Goal: Task Accomplishment & Management: Manage account settings

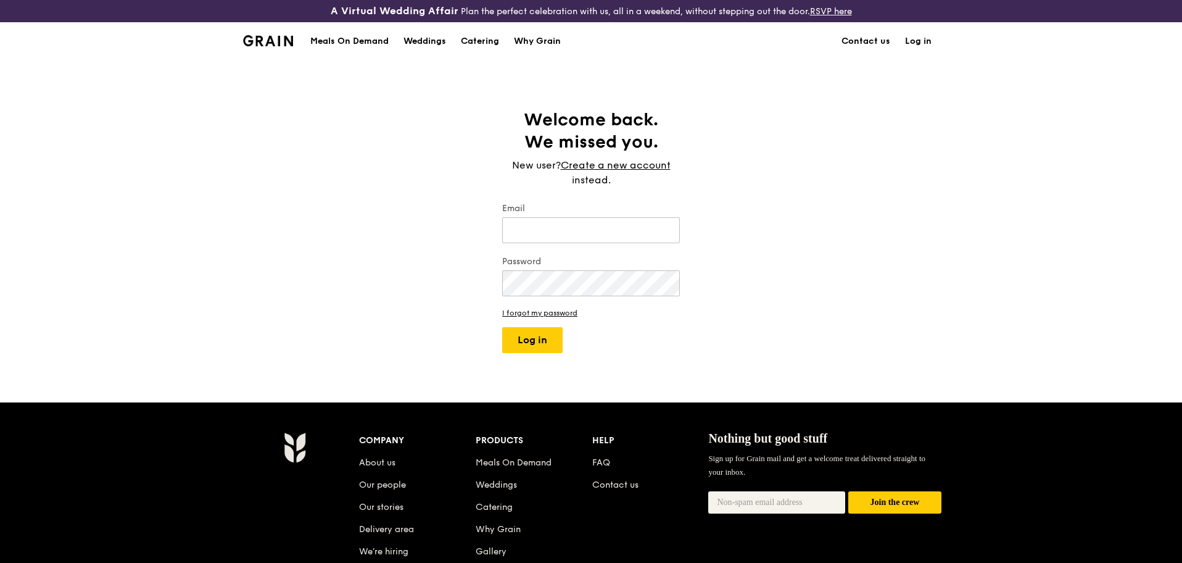
type input "[PERSON_NAME][EMAIL_ADDRESS][DOMAIN_NAME]"
click at [529, 338] on button "Log in" at bounding box center [532, 340] width 60 height 26
select select "100"
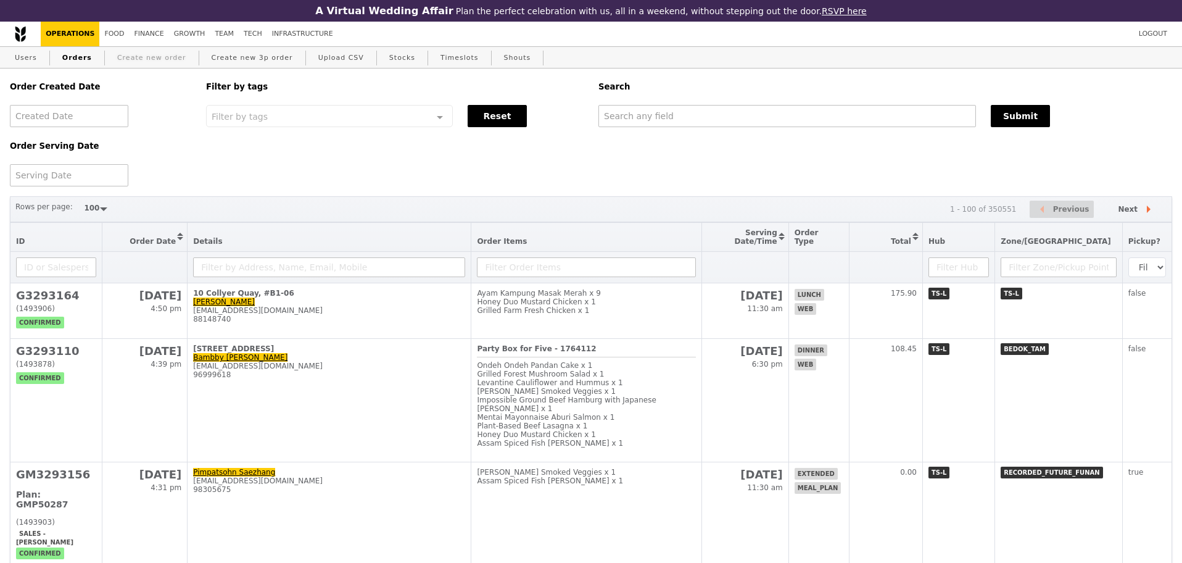
click at [134, 57] on link "Create new order" at bounding box center [151, 58] width 79 height 22
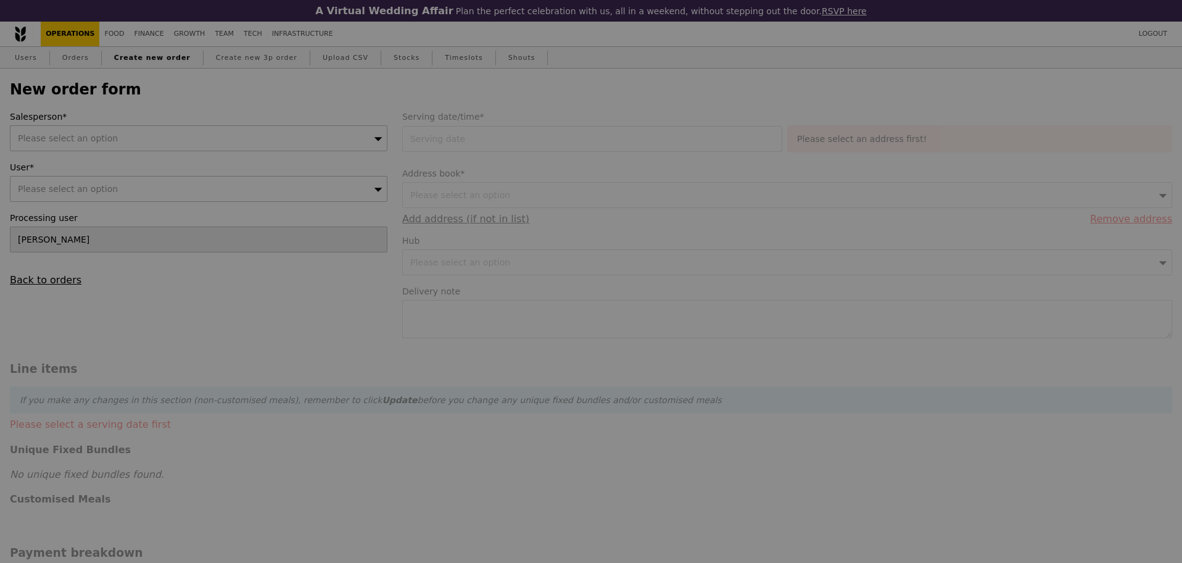
type input "Confirm"
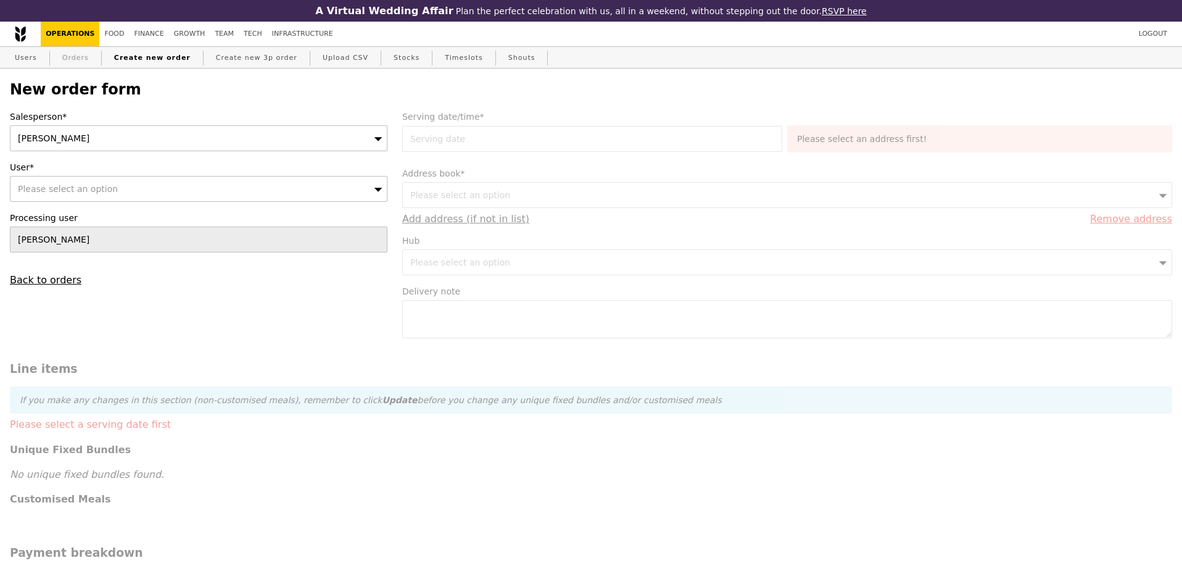
click at [67, 60] on link "Orders" at bounding box center [75, 58] width 36 height 22
select select "100"
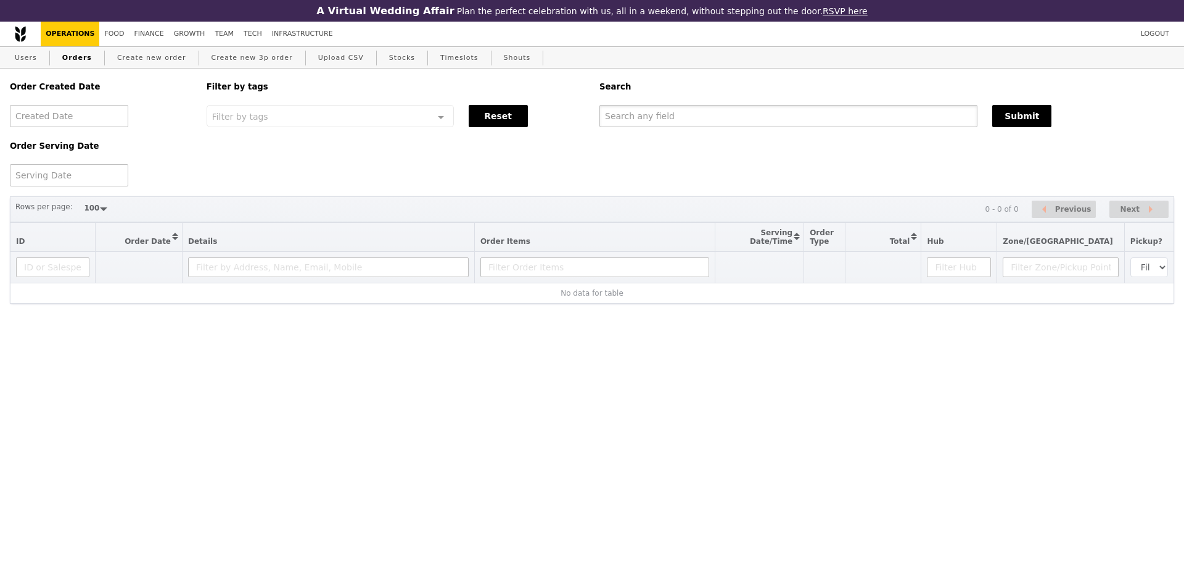
click at [751, 123] on input "text" at bounding box center [789, 116] width 378 height 22
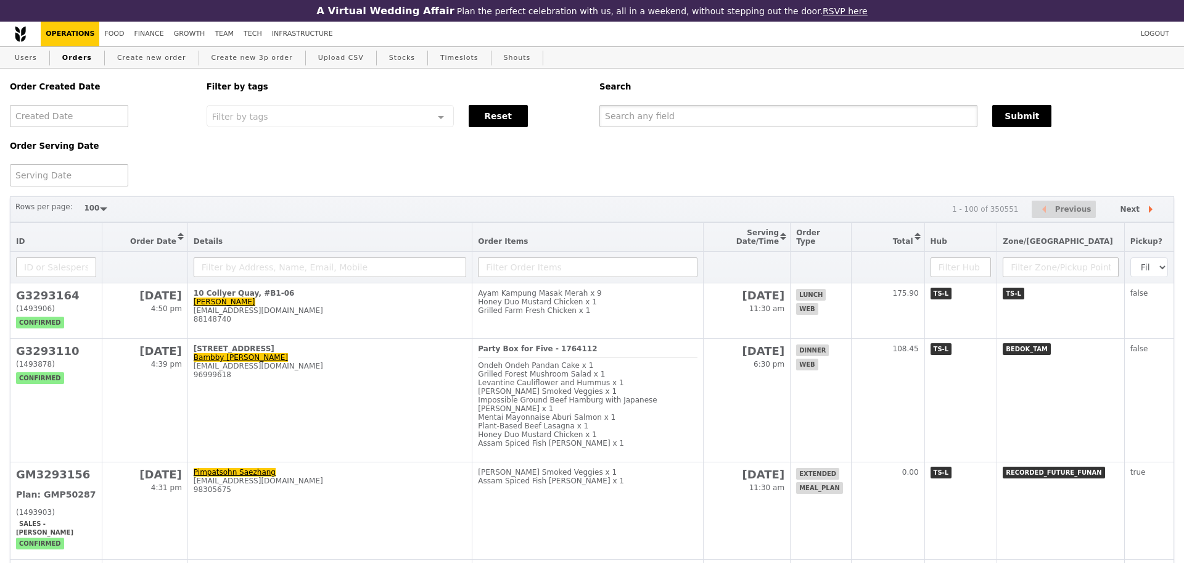
paste input "[EMAIL_ADDRESS][DOMAIN_NAME]"
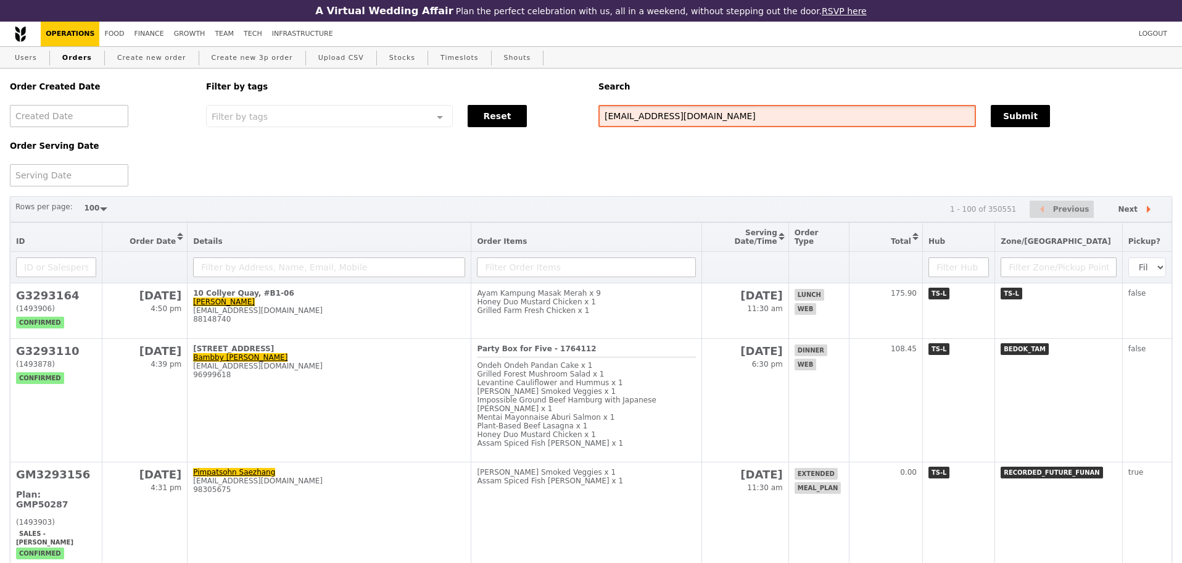
type input "[EMAIL_ADDRESS][DOMAIN_NAME]"
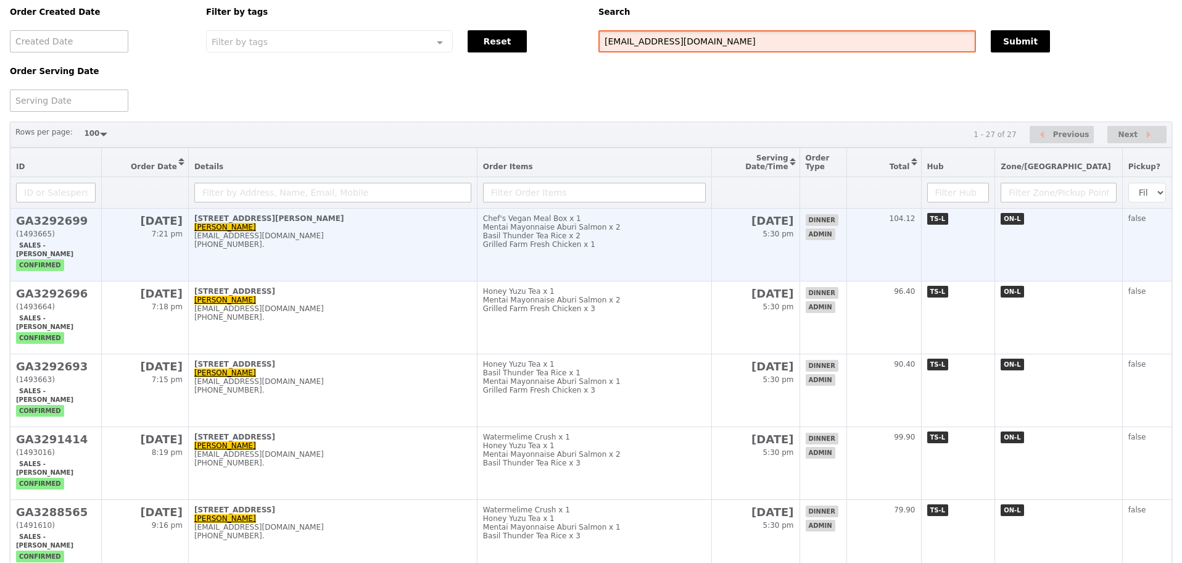
scroll to position [77, 0]
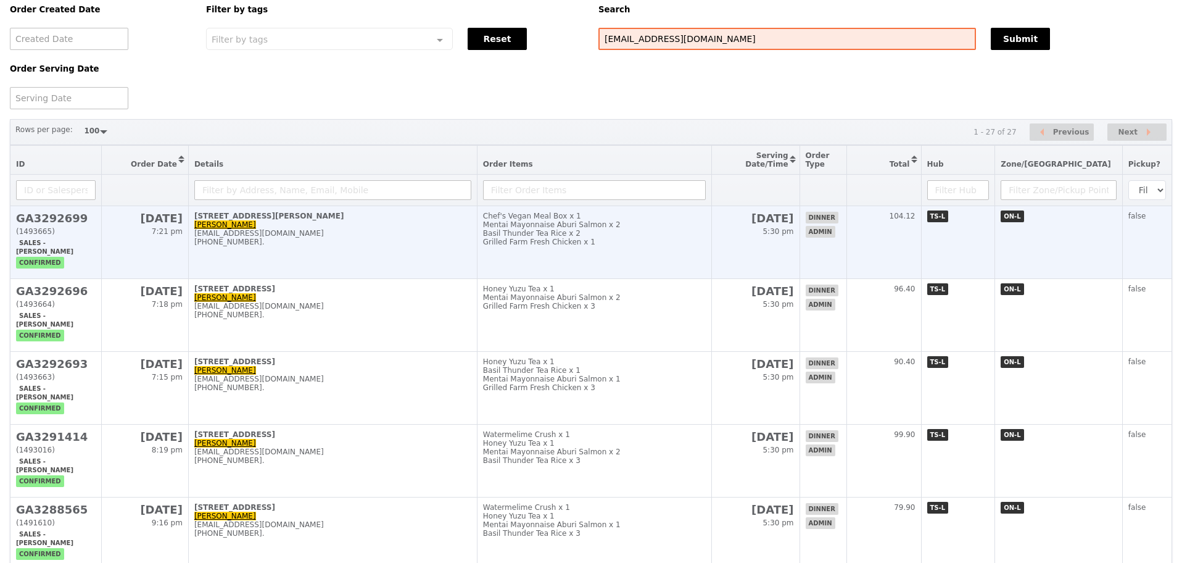
click at [299, 238] on td "[STREET_ADDRESS][PERSON_NAME] [PERSON_NAME] [EMAIL_ADDRESS][DOMAIN_NAME] [PHONE…" at bounding box center [332, 242] width 289 height 73
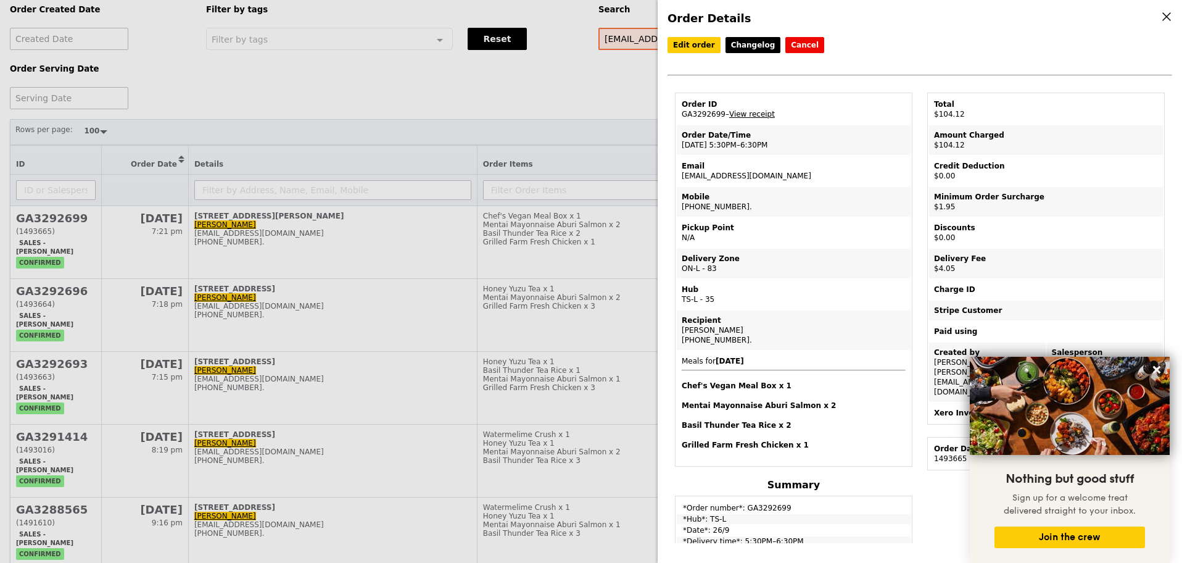
click at [748, 118] on link "View receipt" at bounding box center [752, 114] width 46 height 9
click at [678, 45] on link "Edit order" at bounding box center [693, 45] width 53 height 16
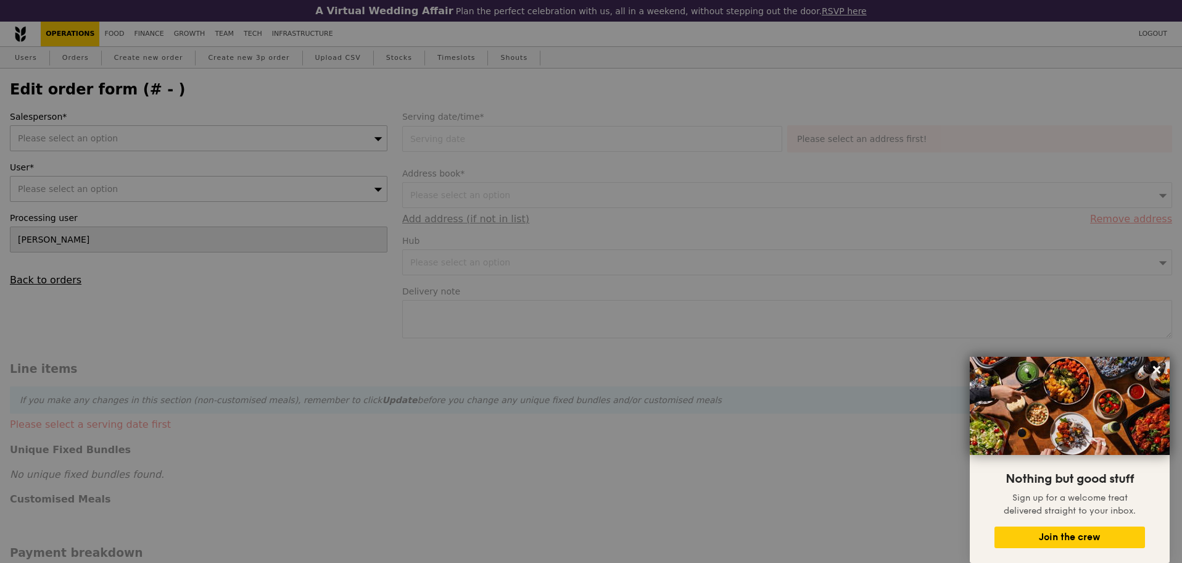
type input "[PERSON_NAME]"
type input "[DATE]"
type input "98.12"
type input "1.79"
type input "1.95"
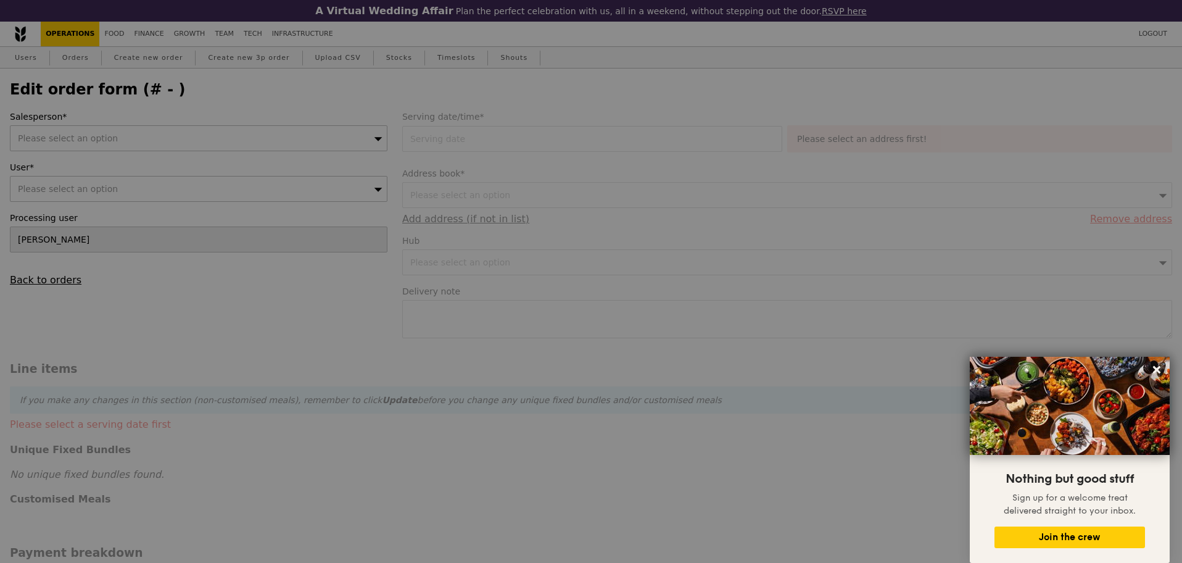
type input "3.72"
type input "4.05"
type input "104.12"
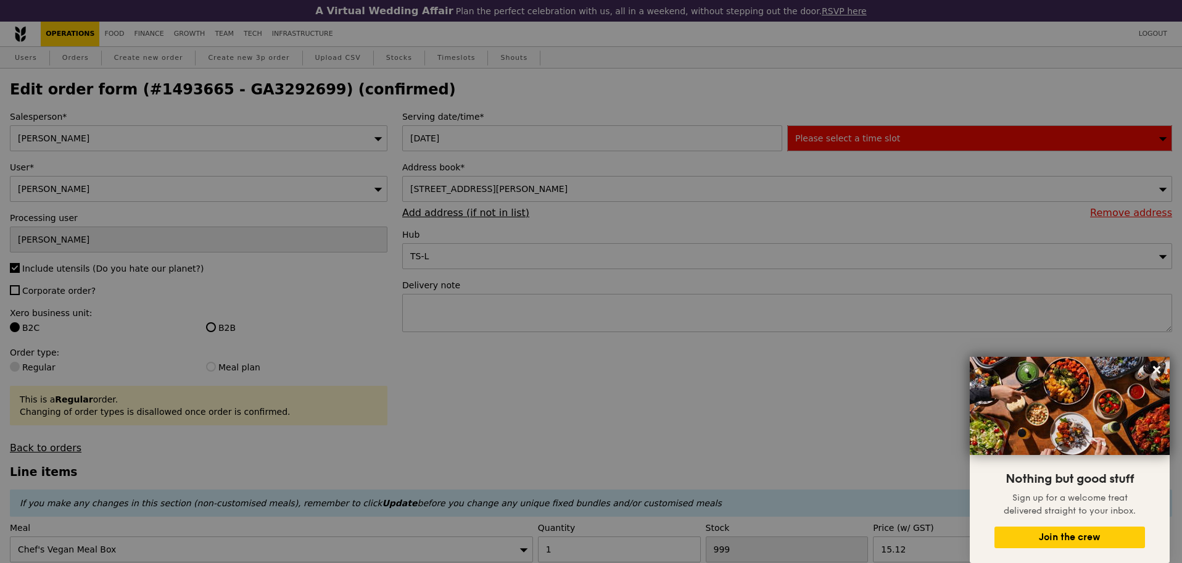
type input "62"
type input "81"
type input "30"
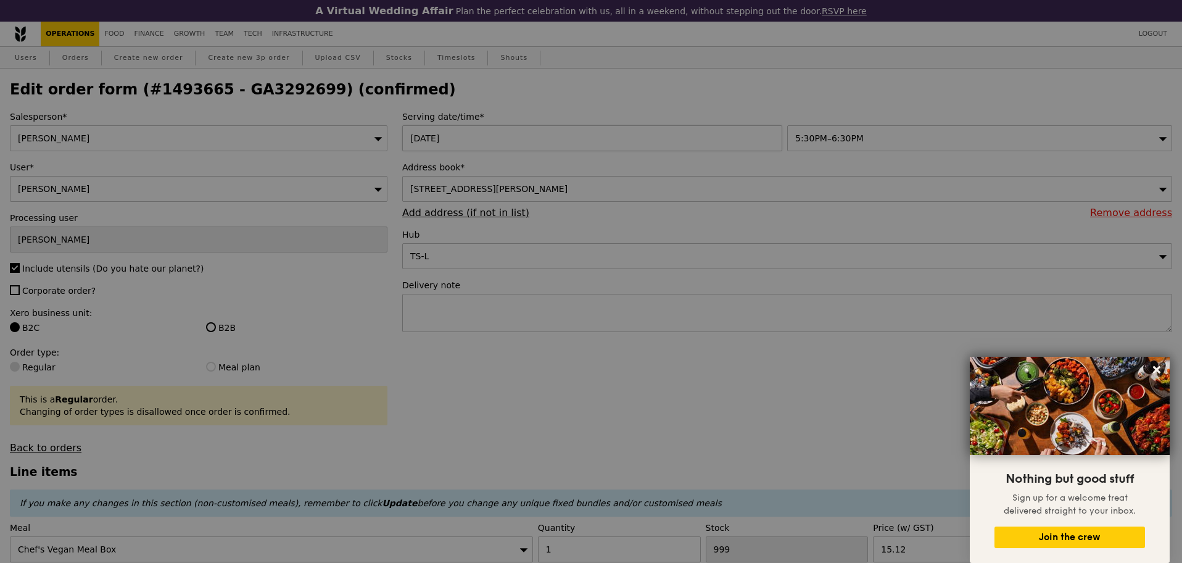
type input "Update"
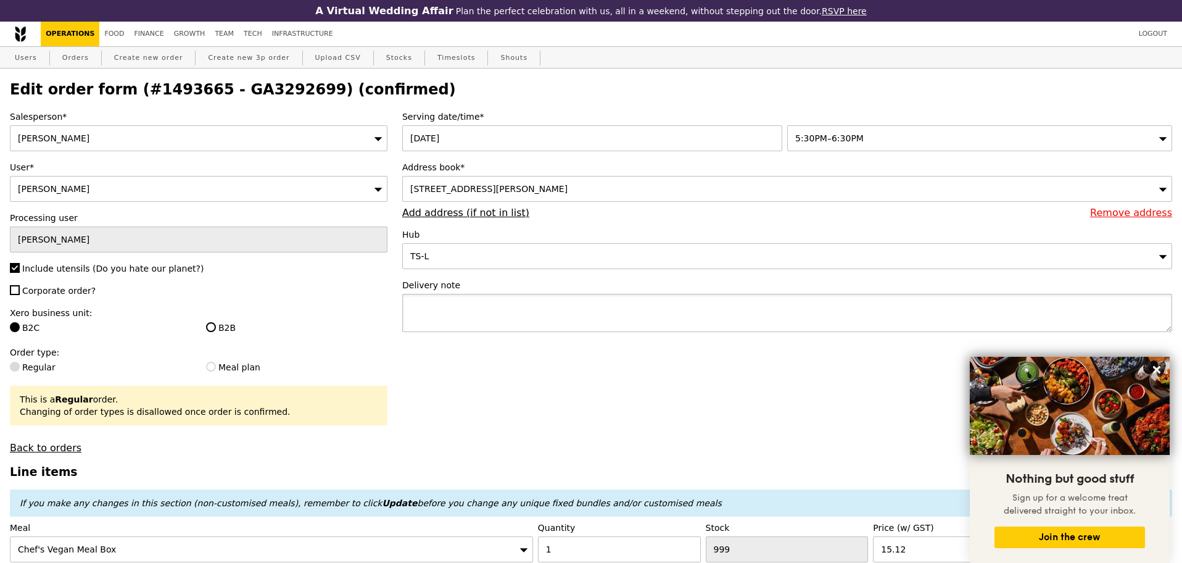
click at [505, 329] on textarea at bounding box center [787, 313] width 770 height 38
paste textarea "Alka - 8565 2596 PLEASE LEAVE FOOD OUTSIDE - RING ONCE ONLY"
type textarea "Alka - 8565 2596 PLEASE LEAVE FOOD OUTSIDE - RING ONCE ONLY"
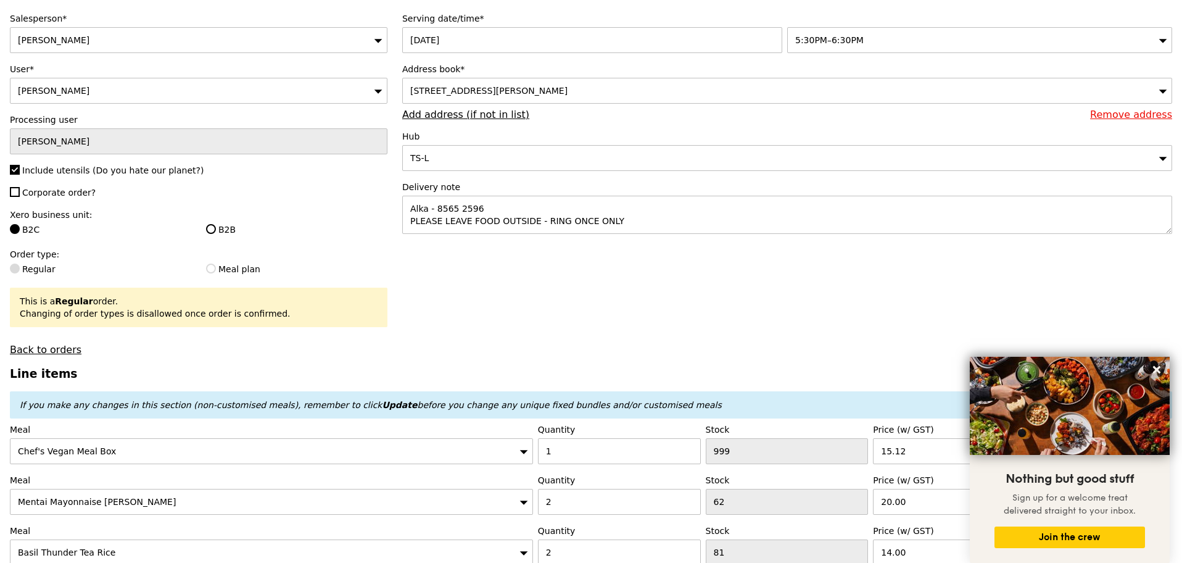
scroll to position [154, 0]
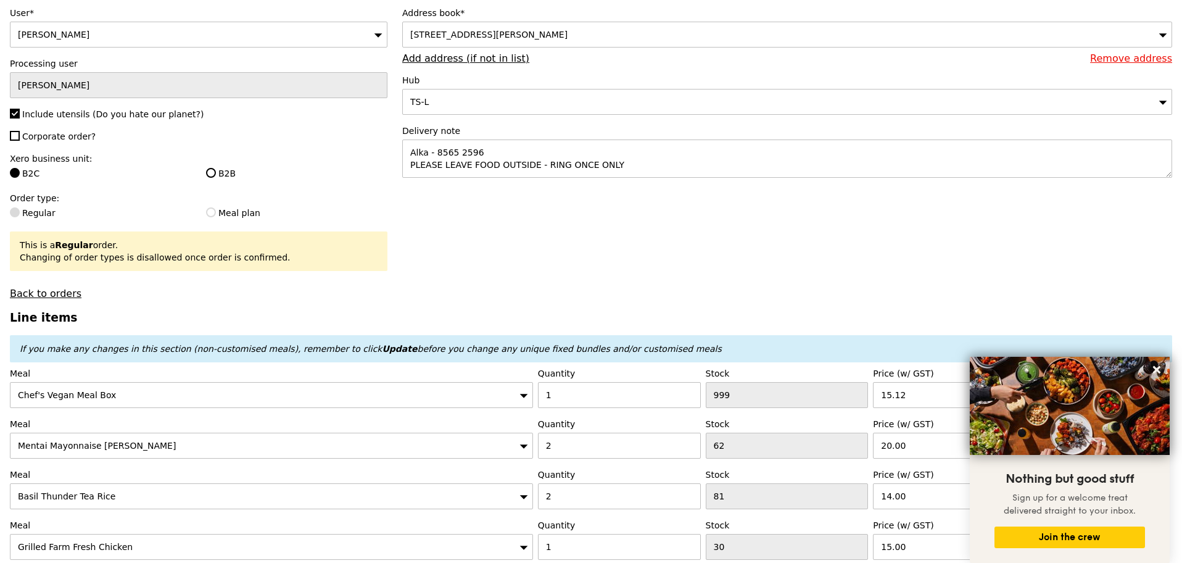
click at [222, 179] on label "B2B" at bounding box center [296, 173] width 181 height 12
click at [216, 178] on input "B2B" at bounding box center [211, 173] width 10 height 10
radio input "true"
click at [73, 142] on label "Corporate order?" at bounding box center [198, 136] width 377 height 12
click at [20, 141] on input "Corporate order?" at bounding box center [15, 136] width 10 height 10
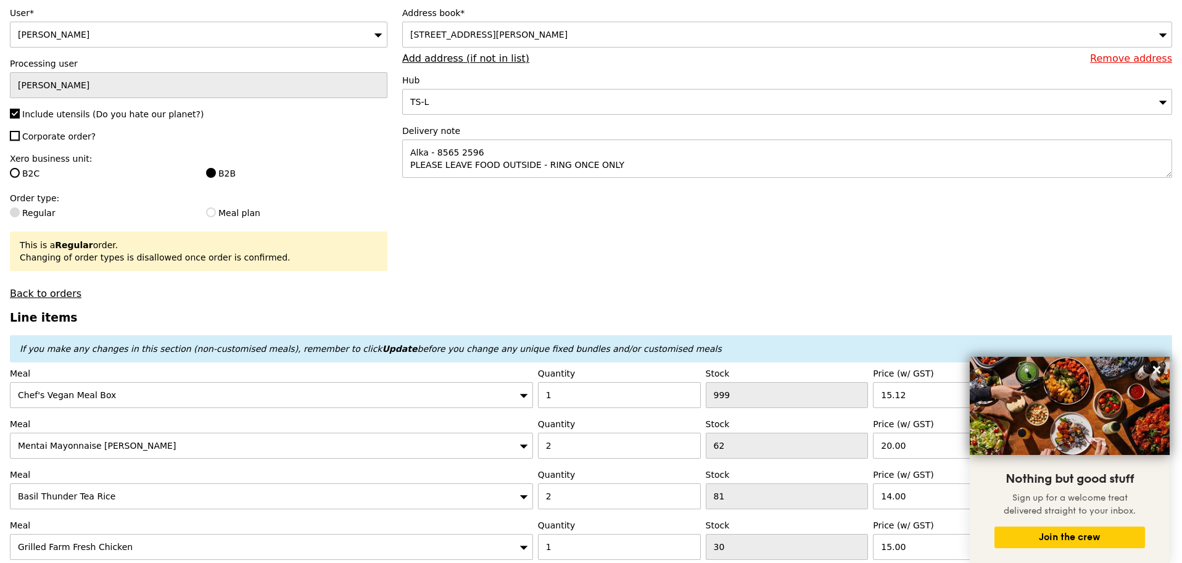
checkbox input "true"
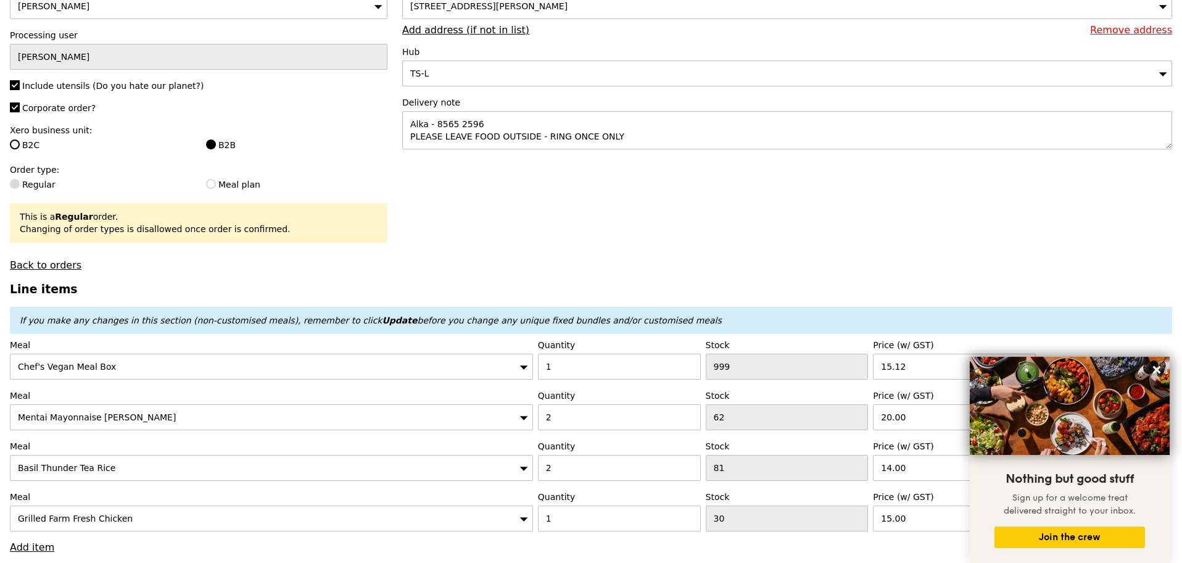
scroll to position [231, 0]
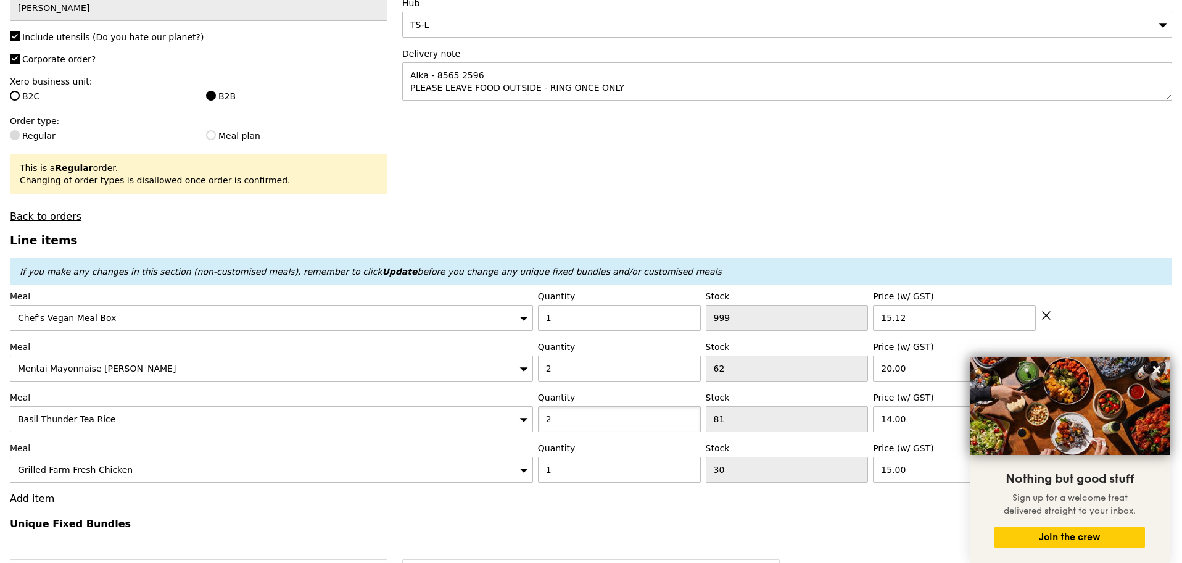
drag, startPoint x: 584, startPoint y: 427, endPoint x: 481, endPoint y: 370, distance: 117.6
click at [495, 408] on div "Meal Basil Thunder Tea Rice Quantity 2 Stock 81 Price (w/ GST) 14.00" at bounding box center [591, 411] width 1162 height 41
type input "1"
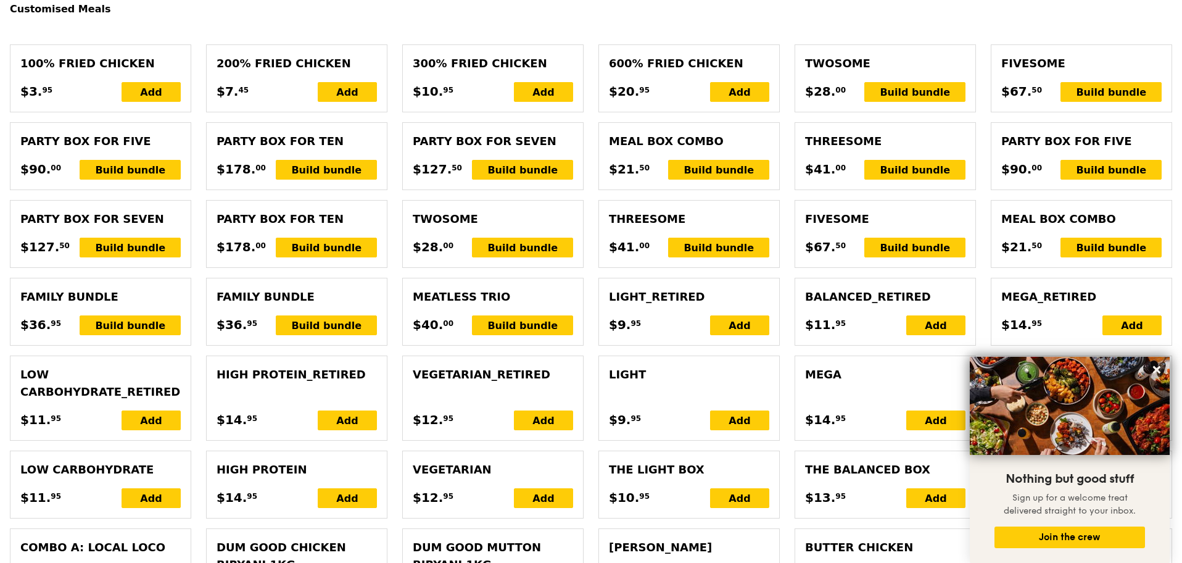
type input "Loading..."
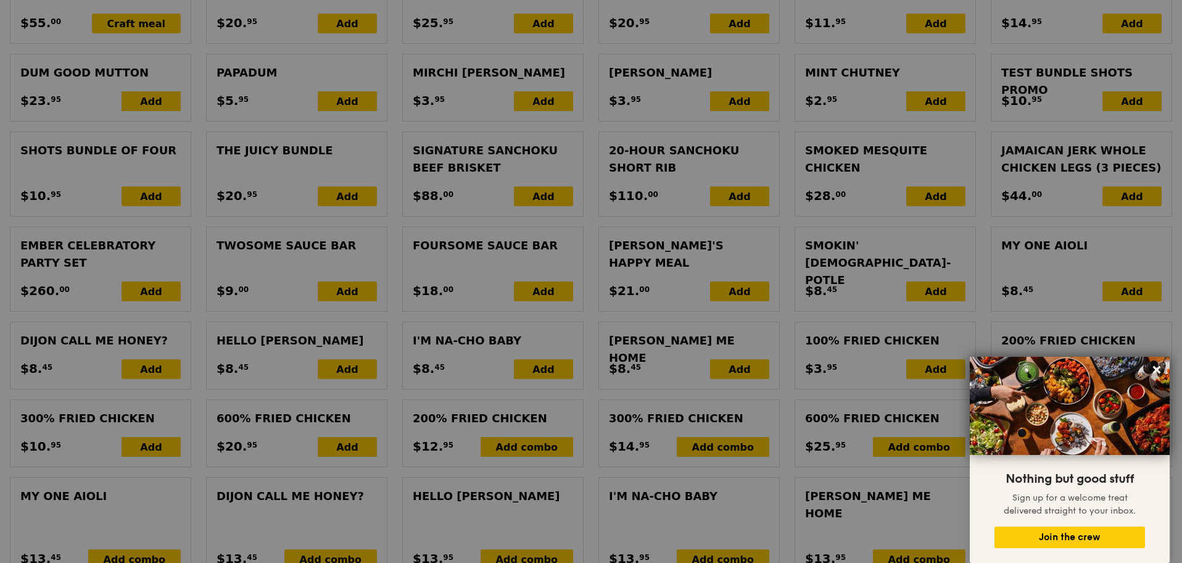
type input "0.00"
type input "5.00"
type input "5.45"
type input "7.40"
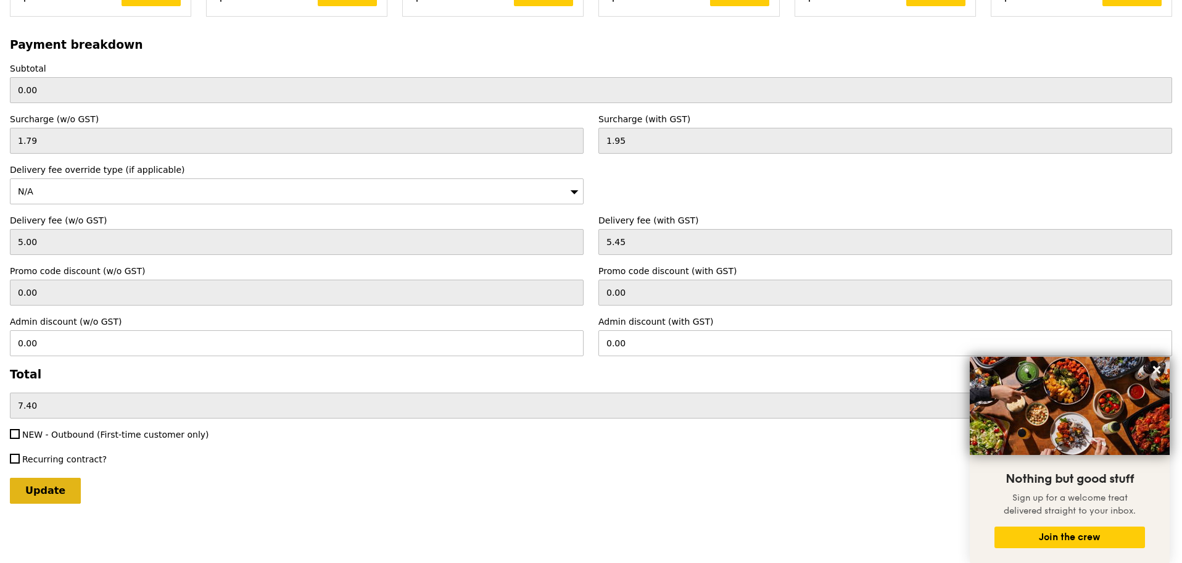
scroll to position [2886, 0]
click at [58, 481] on input "Update" at bounding box center [45, 490] width 71 height 26
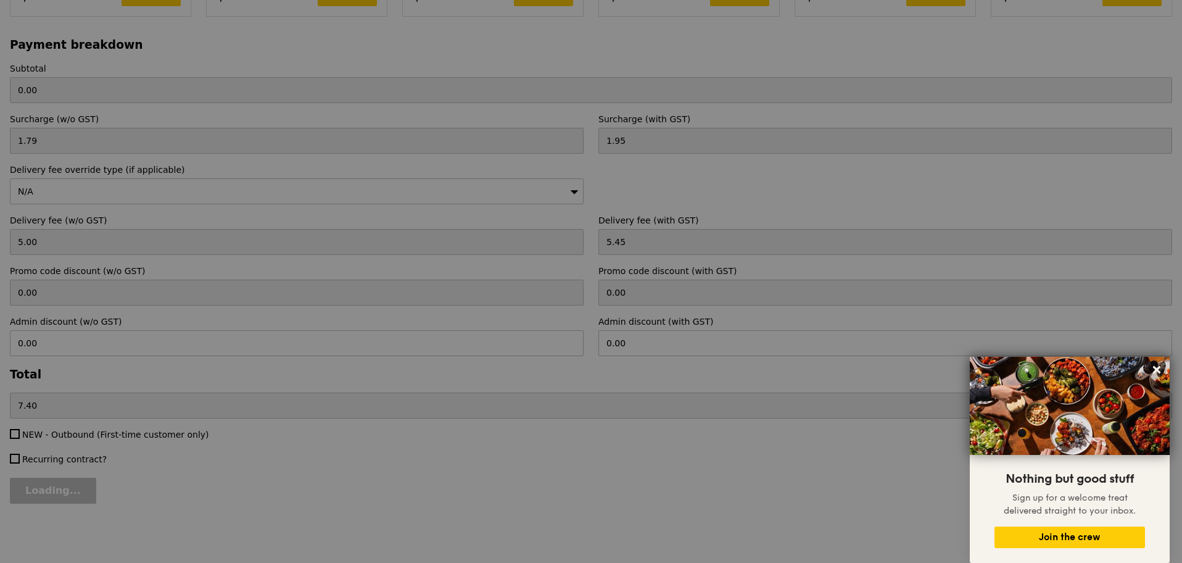
type input "Loading..."
type input "84.12"
type input "91.52"
type input "Update"
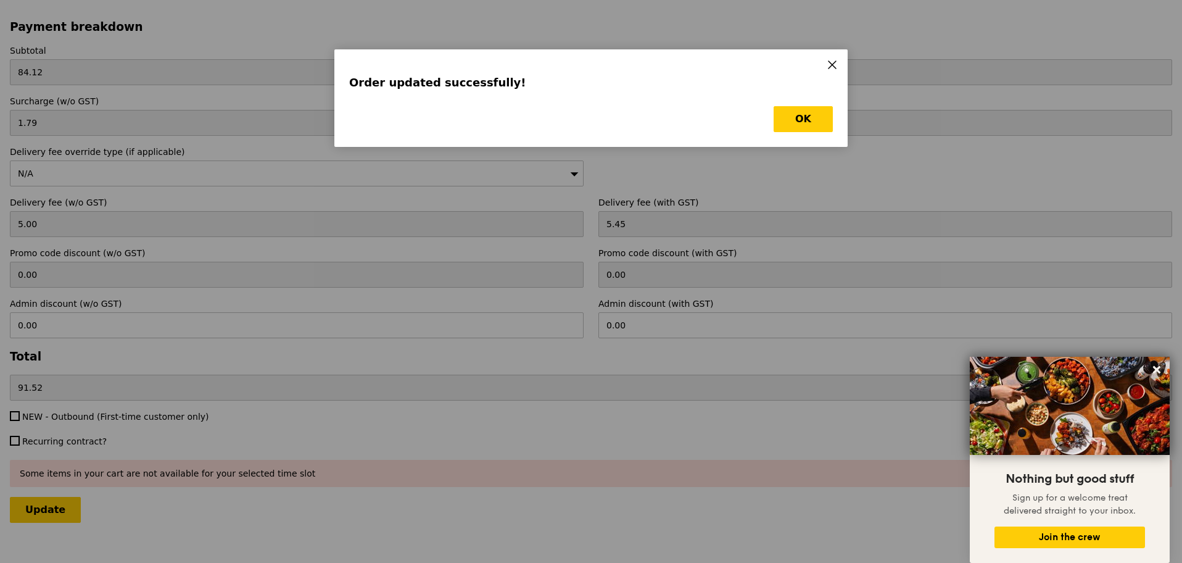
scroll to position [0, 0]
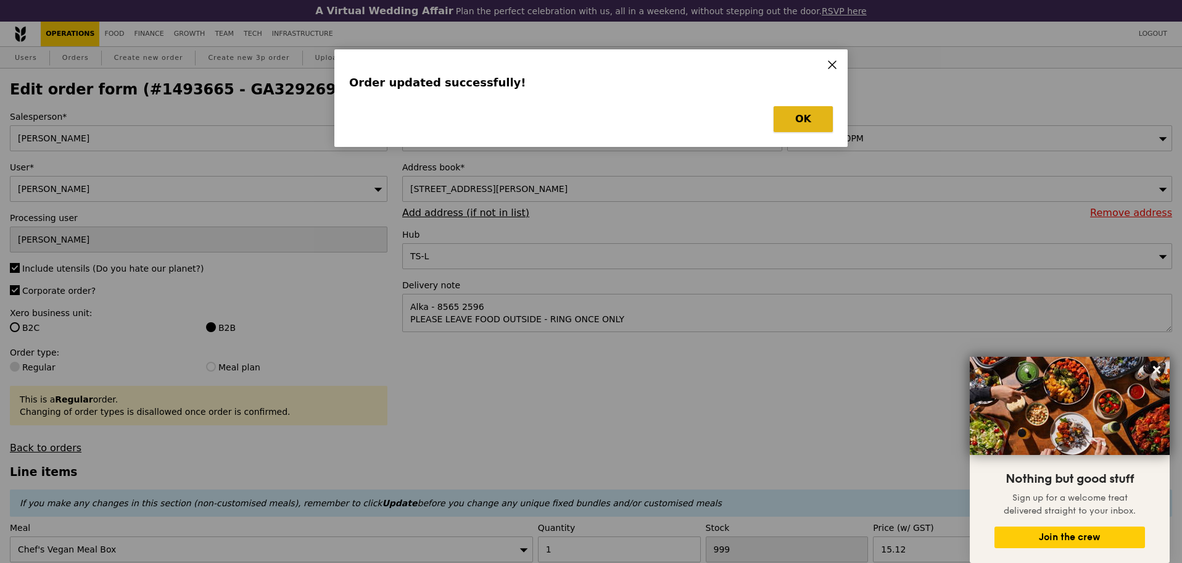
click at [797, 117] on button "OK" at bounding box center [802, 119] width 59 height 26
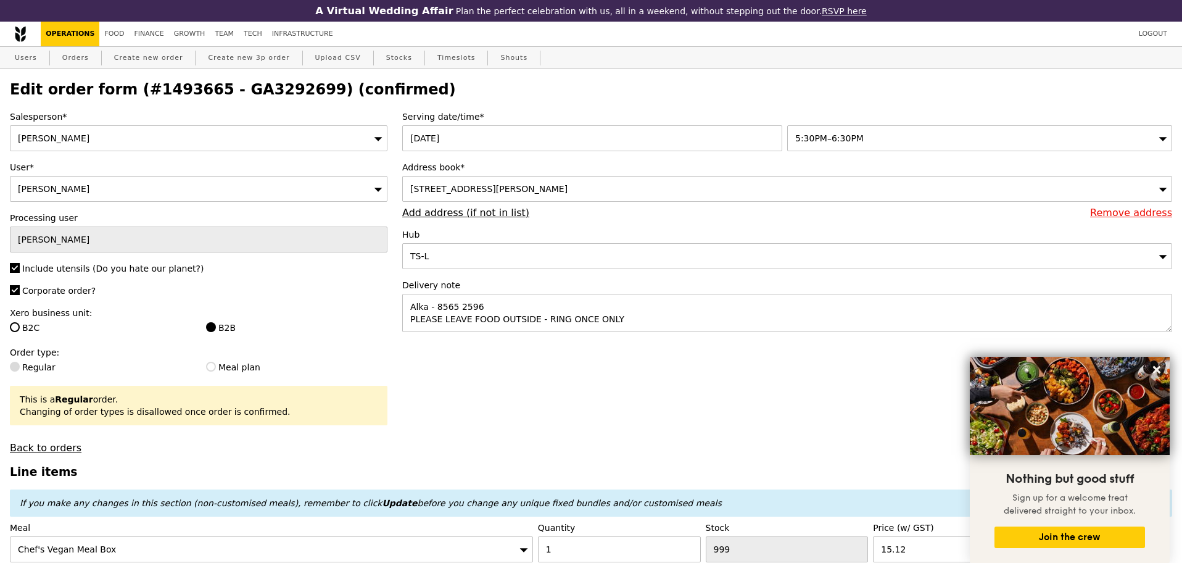
click at [247, 91] on h2 "Edit order form (#1493665 - GA3292699) (confirmed)" at bounding box center [591, 89] width 1162 height 17
copy h2 "GA3292699"
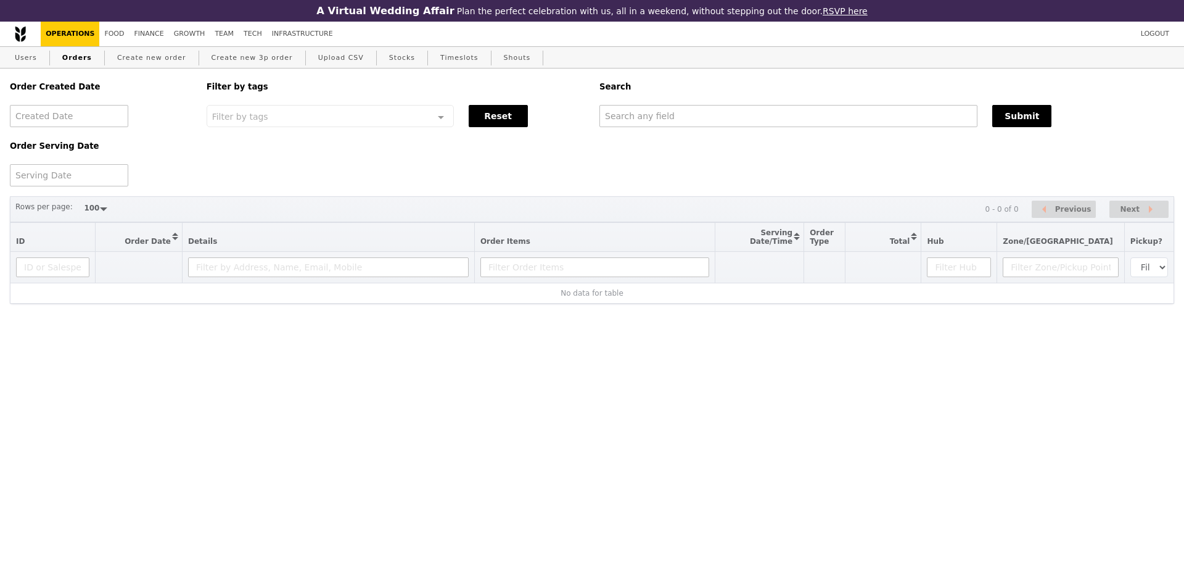
select select "100"
click at [640, 109] on input "text" at bounding box center [789, 116] width 378 height 22
paste input "GA3292699"
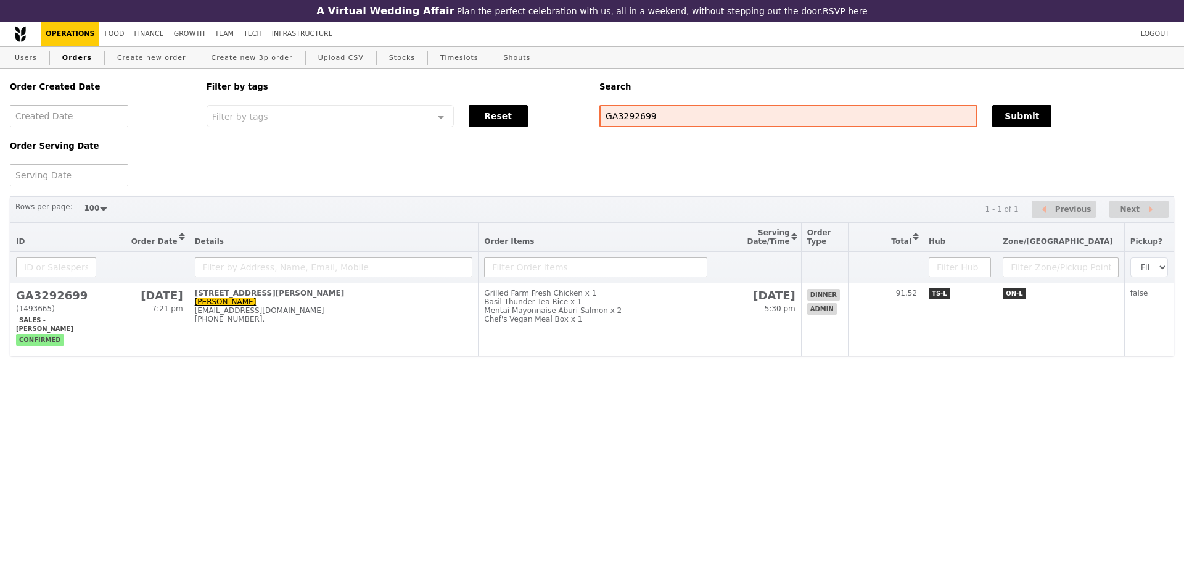
click at [553, 365] on html "A Virtual Wedding Affair Plan the perfect celebration with us, all in a weekend…" at bounding box center [592, 202] width 1184 height 405
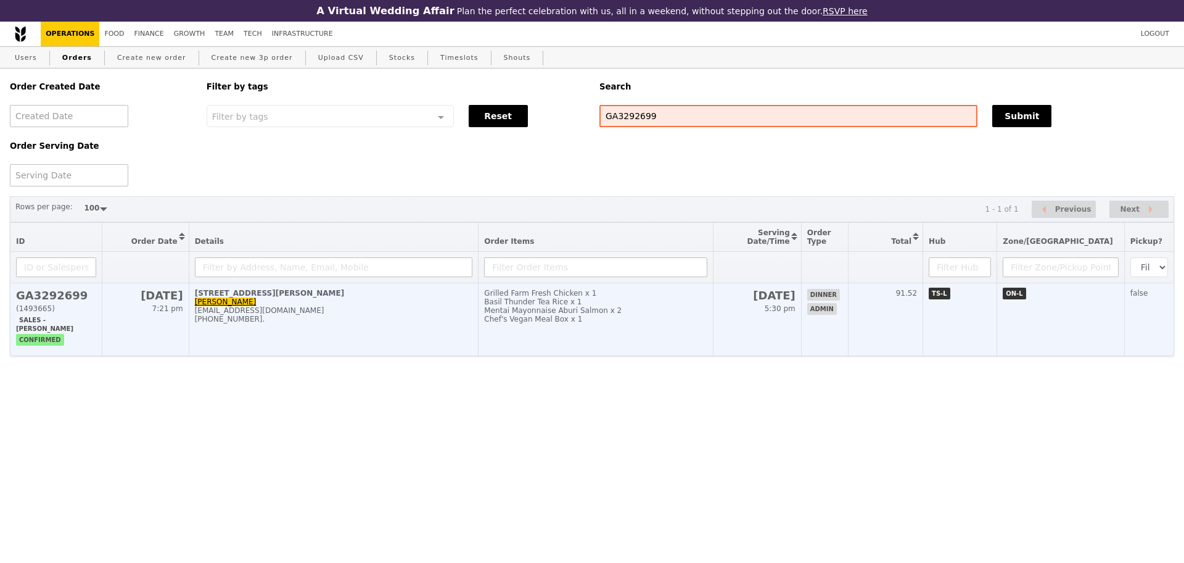
click at [581, 341] on td "Grilled Farm Fresh Chicken x 1 Basil Thunder Tea Rice x 1 Mentai Mayonnaise Abu…" at bounding box center [596, 319] width 235 height 73
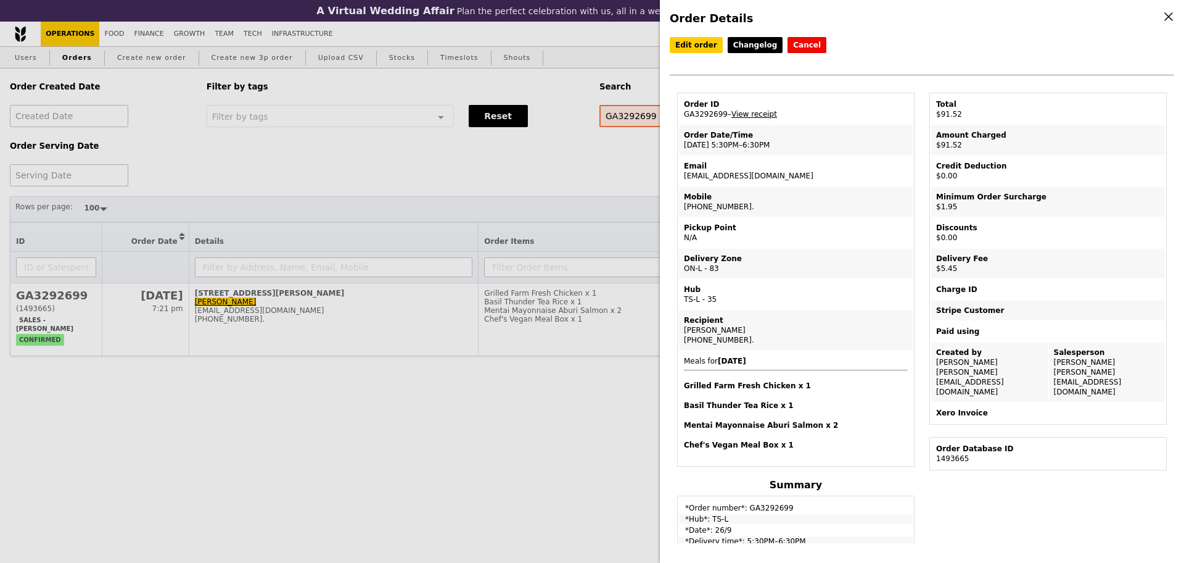
click at [769, 118] on link "View receipt" at bounding box center [755, 114] width 46 height 9
click at [564, 185] on div "Order Details Edit order Changelog Cancel Order ID GA3292699 – View receipt Ord…" at bounding box center [592, 281] width 1184 height 563
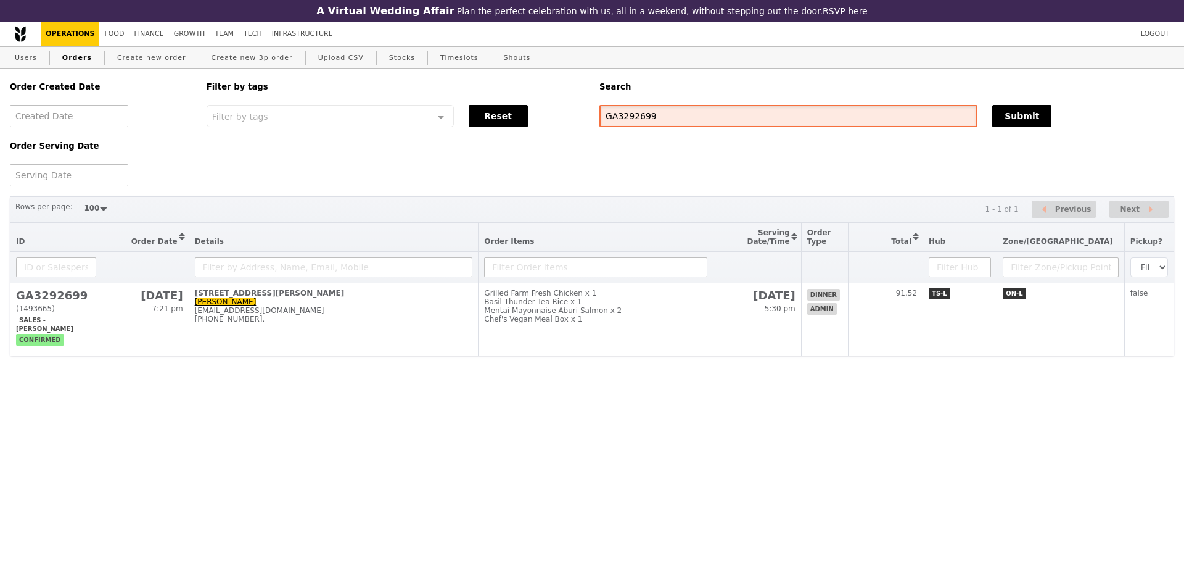
click at [730, 119] on input "GA3292699" at bounding box center [789, 116] width 378 height 22
paste input "[EMAIL_ADDRESS][DOMAIN_NAME]"
paste input "text"
type input "[EMAIL_ADDRESS][DOMAIN_NAME]"
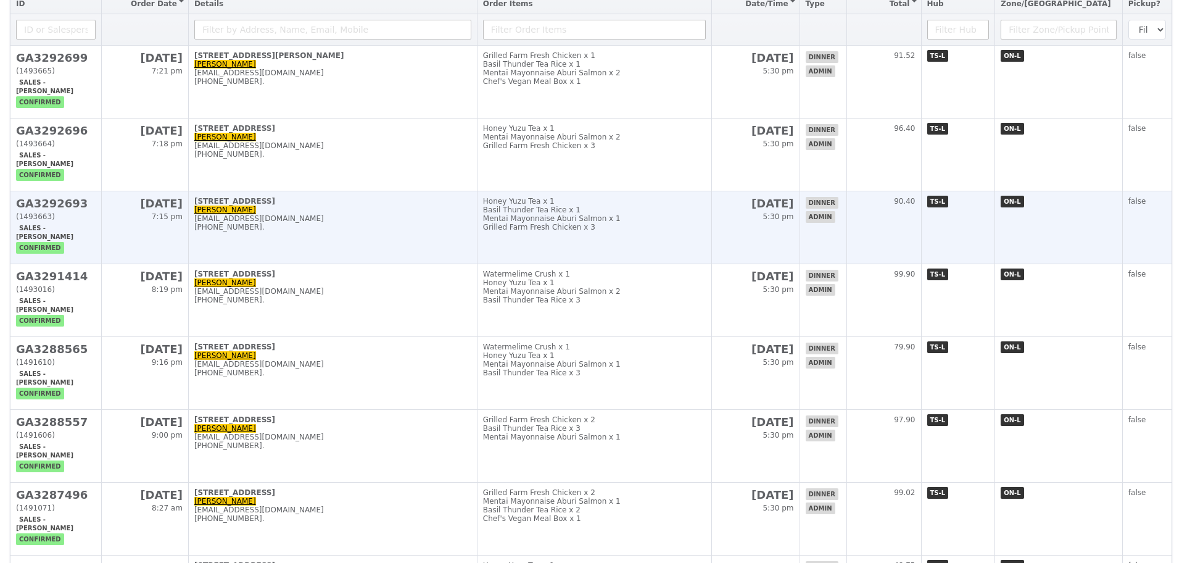
scroll to position [231, 0]
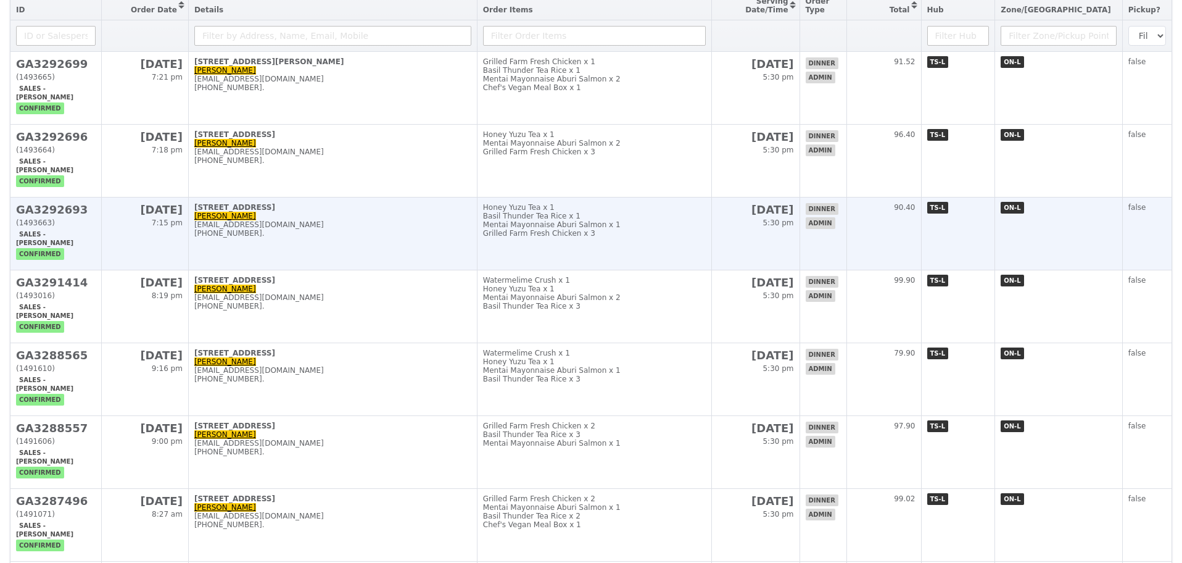
click at [659, 229] on div "Mentai Mayonnaise Aburi Salmon x 1" at bounding box center [594, 224] width 223 height 9
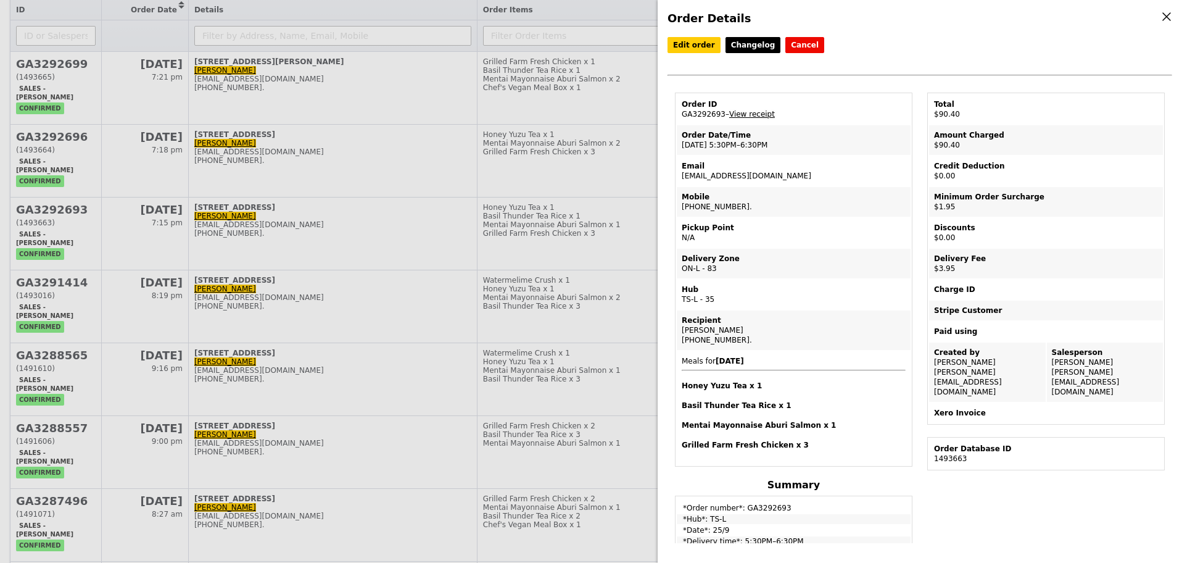
click at [743, 116] on link "View receipt" at bounding box center [752, 114] width 46 height 9
click at [703, 50] on link "Edit order" at bounding box center [693, 45] width 53 height 16
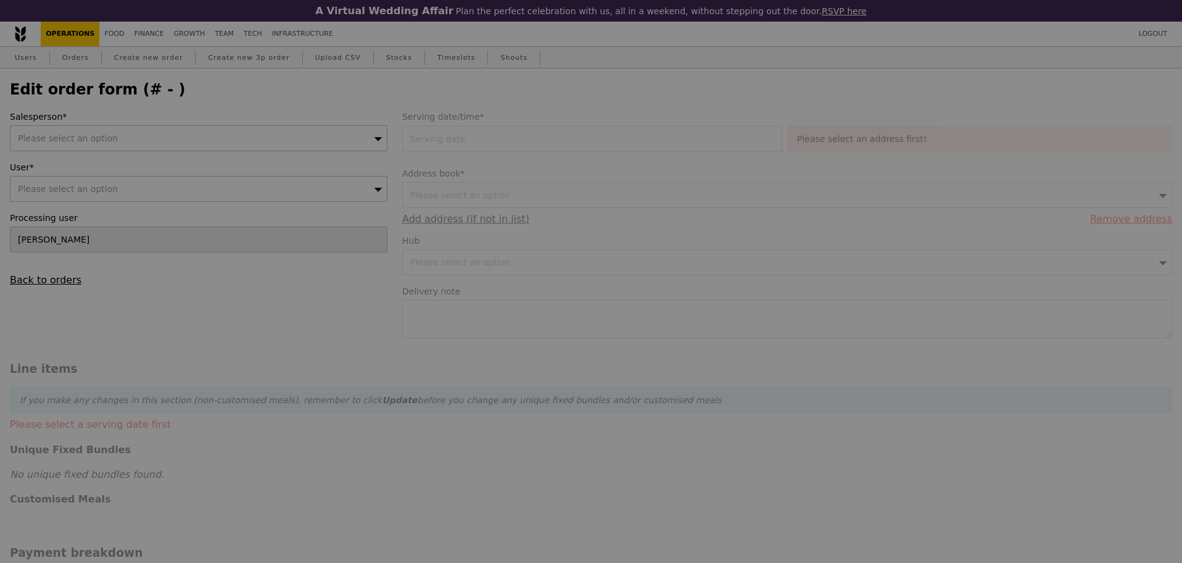
type input "[PERSON_NAME]"
type input "25 Sep 2025"
type textarea "Please DO NOT ring the doorbell! Can just leave the food outside. Thank you!"
type input "84.50"
type input "1.79"
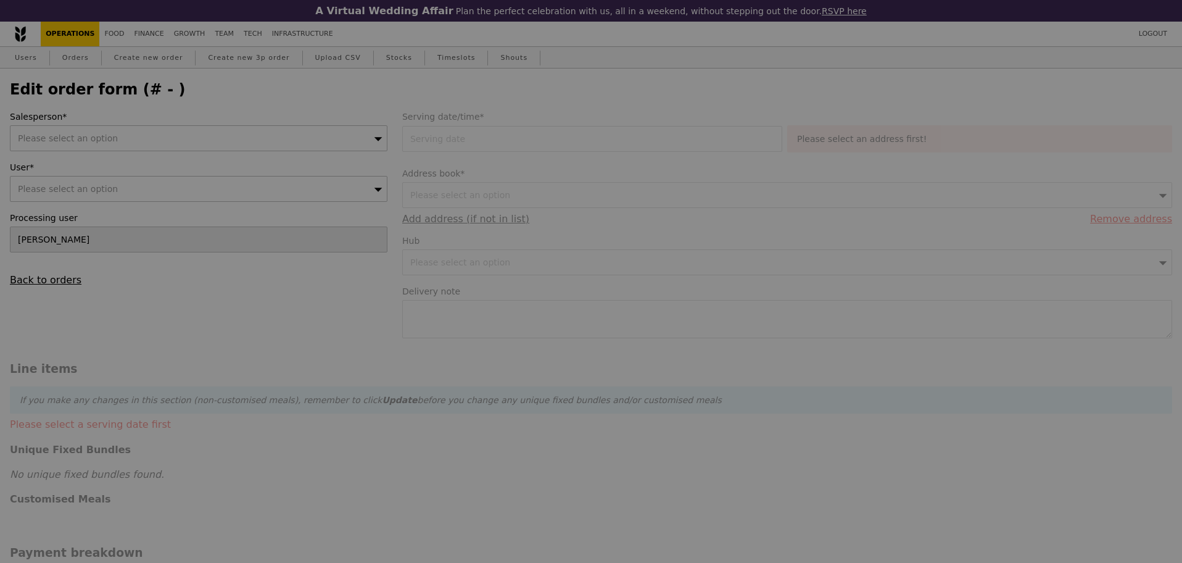
type input "1.95"
type input "3.62"
type input "3.95"
type input "90.40"
type input "Loading..."
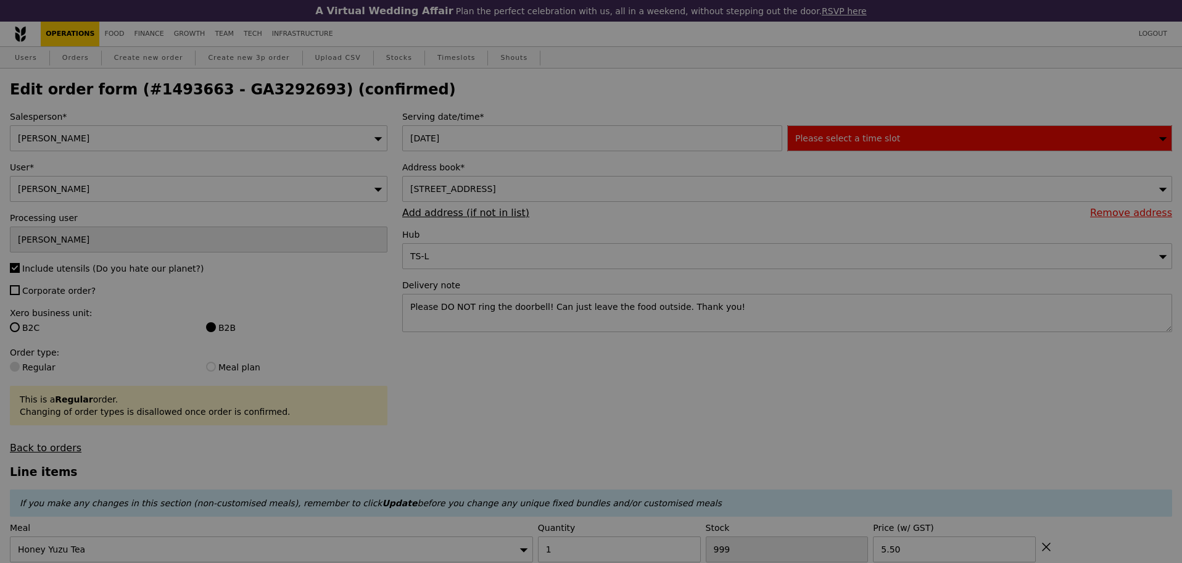
type input "480"
type input "0"
type input "2"
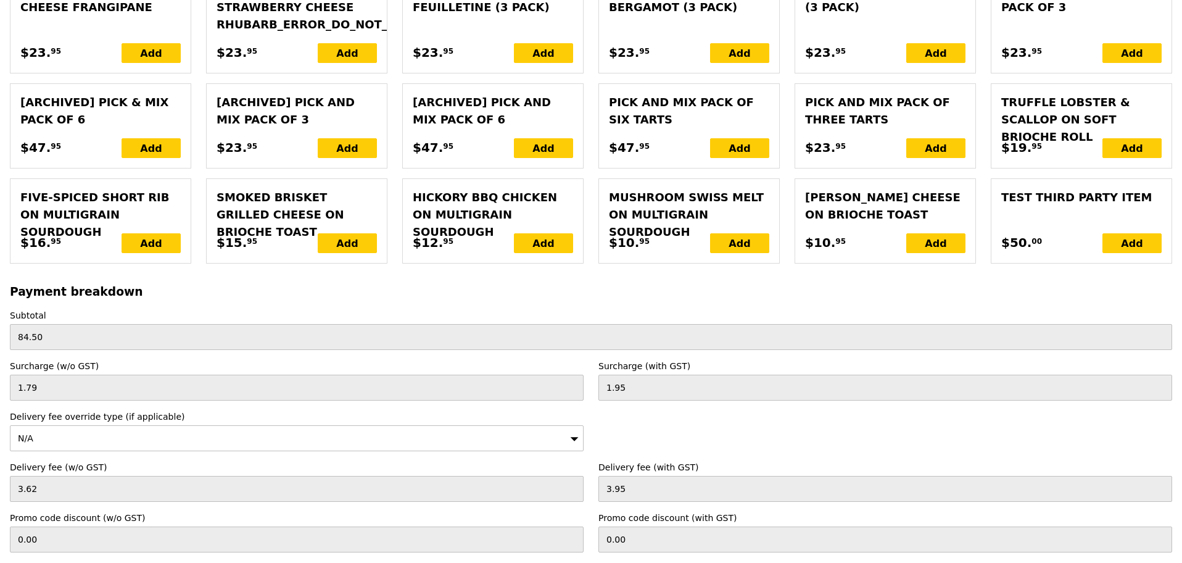
scroll to position [2923, 0]
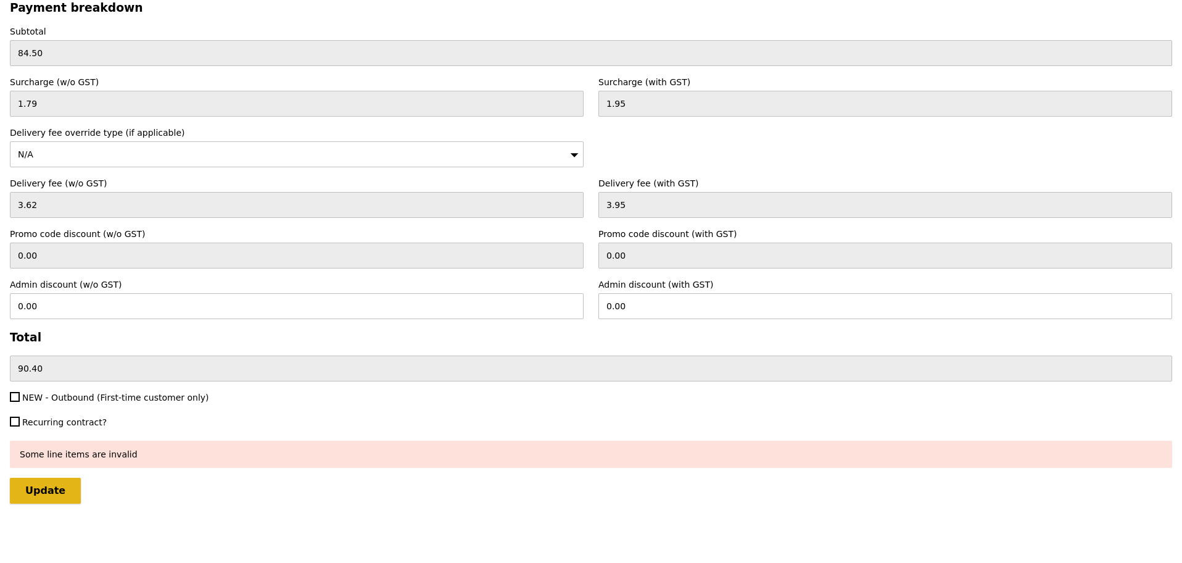
click at [70, 487] on input "Update" at bounding box center [45, 490] width 71 height 26
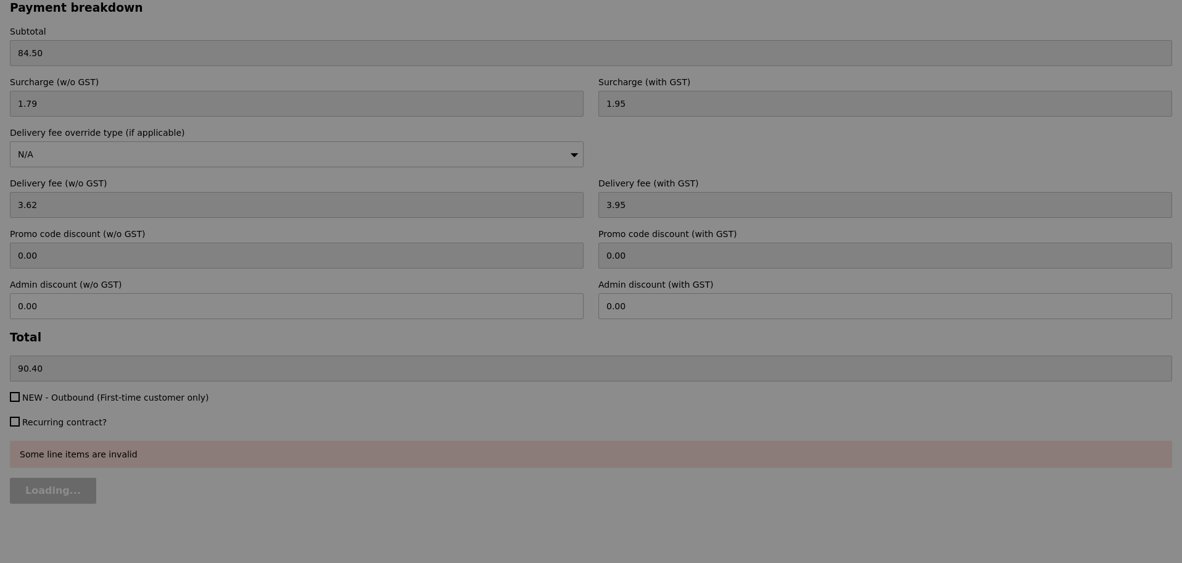
type input "Update"
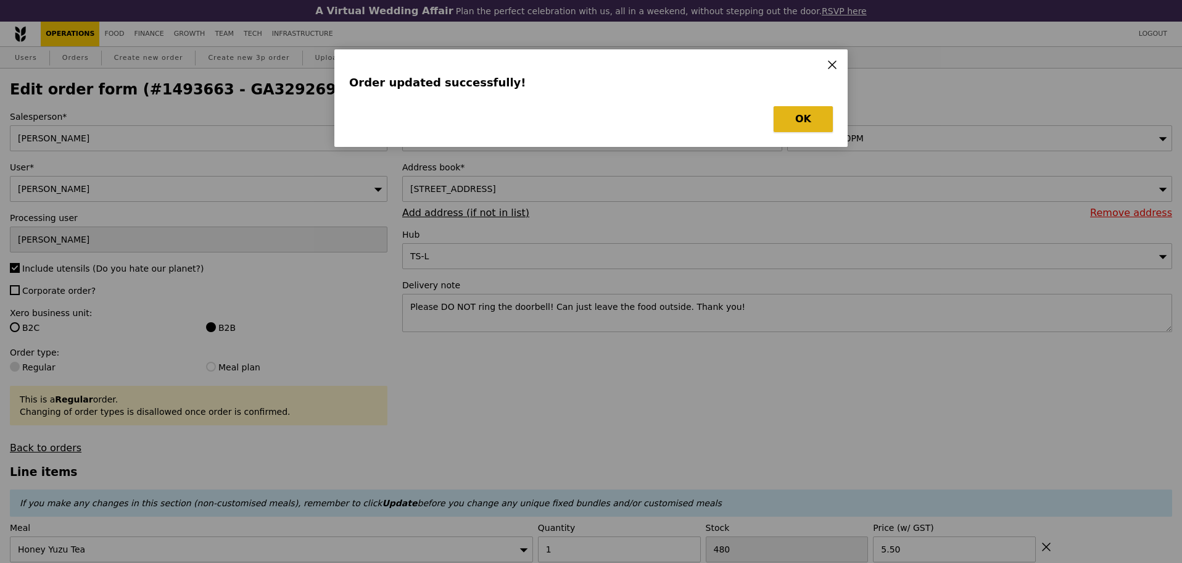
click at [811, 119] on button "OK" at bounding box center [802, 119] width 59 height 26
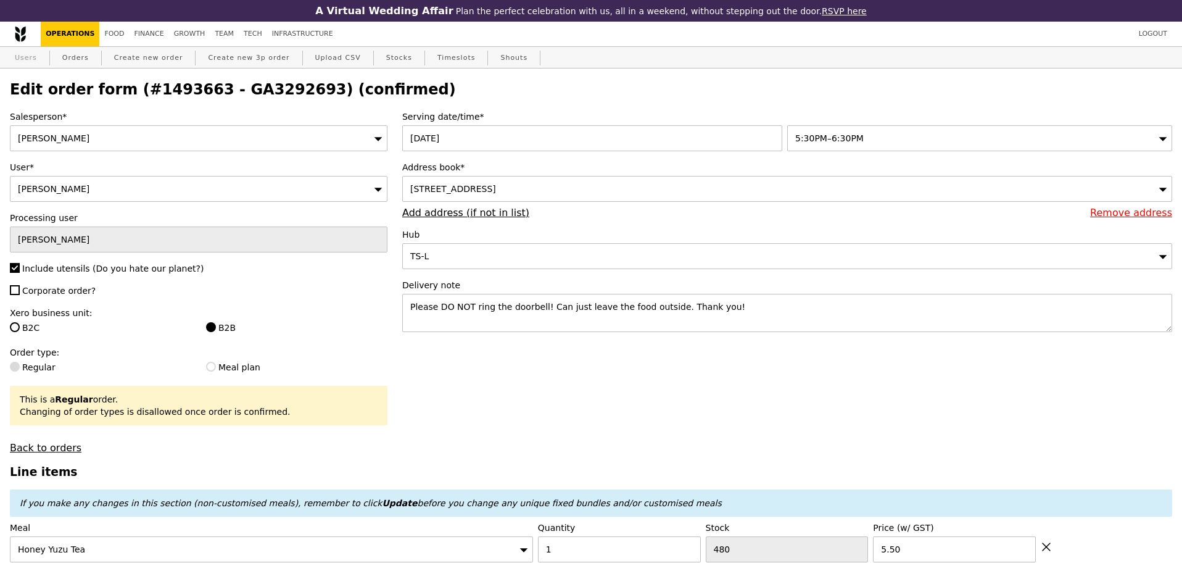
click at [26, 59] on link "Users" at bounding box center [26, 58] width 32 height 22
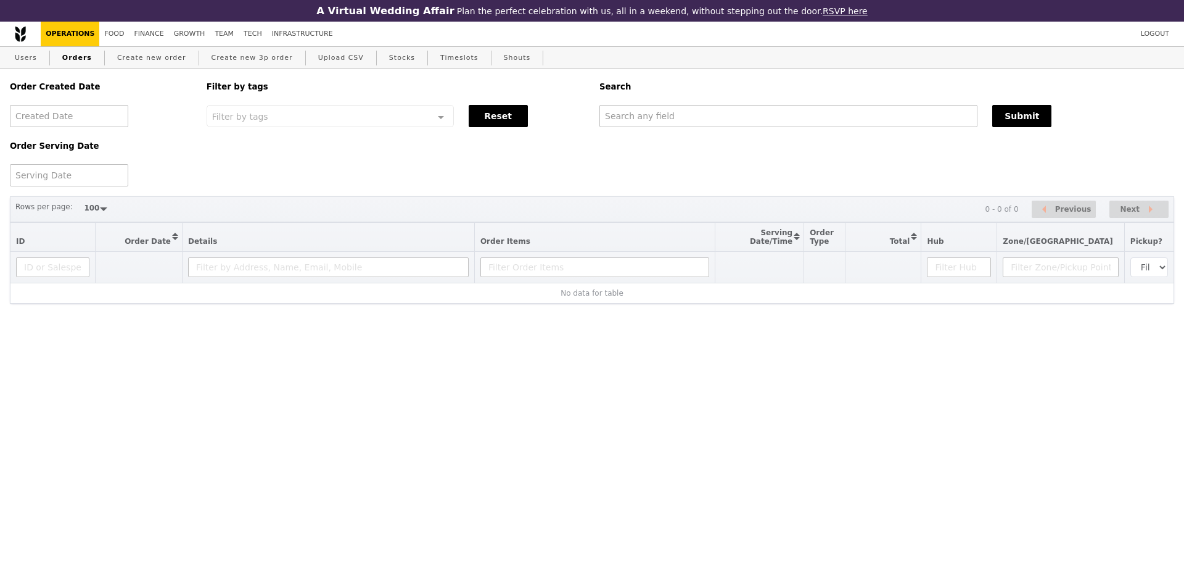
select select "100"
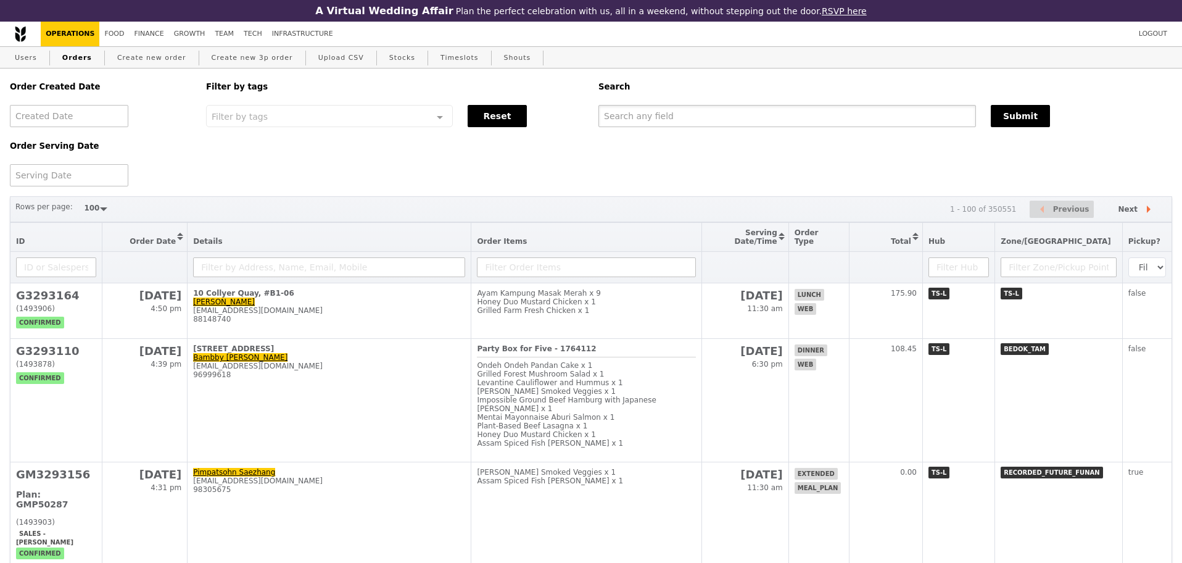
click at [836, 115] on input "text" at bounding box center [786, 116] width 377 height 22
paste input "[EMAIL_ADDRESS][DOMAIN_NAME]"
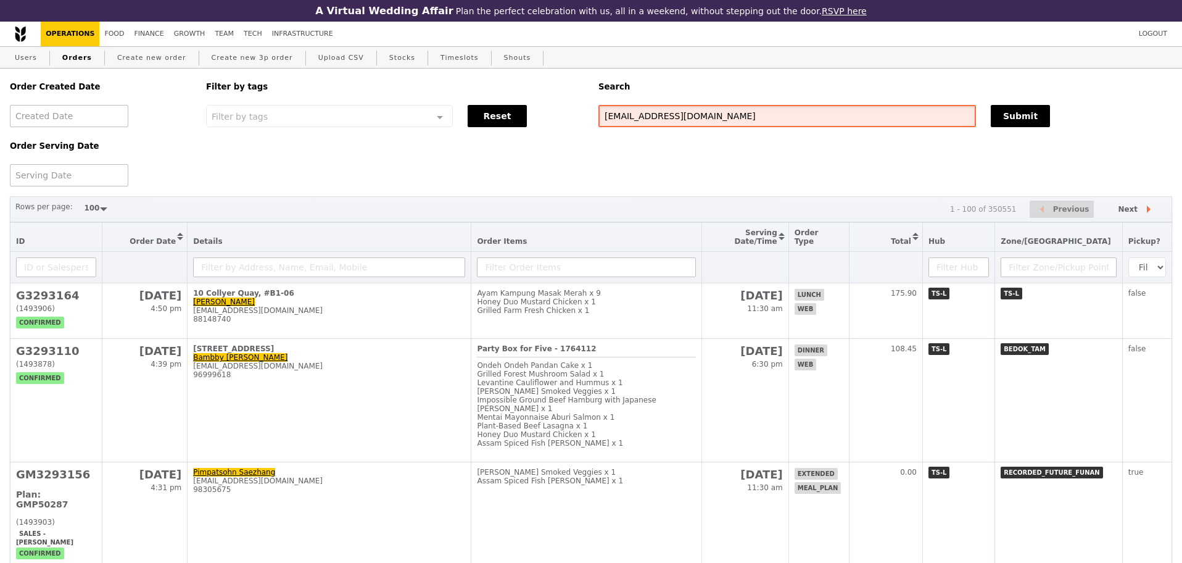
type input "[EMAIL_ADDRESS][DOMAIN_NAME]"
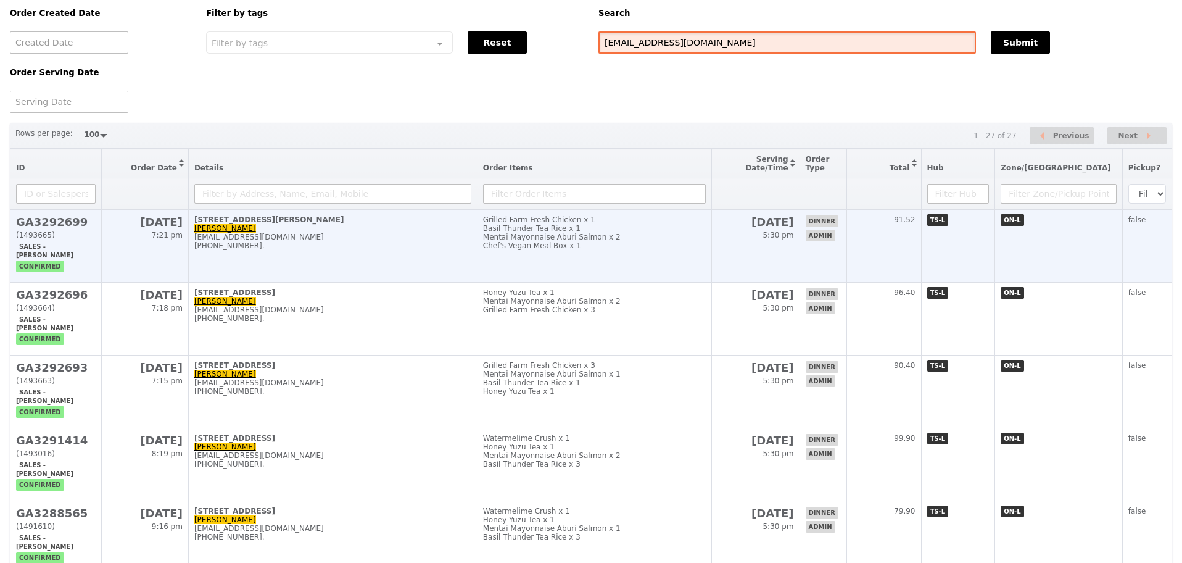
scroll to position [77, 0]
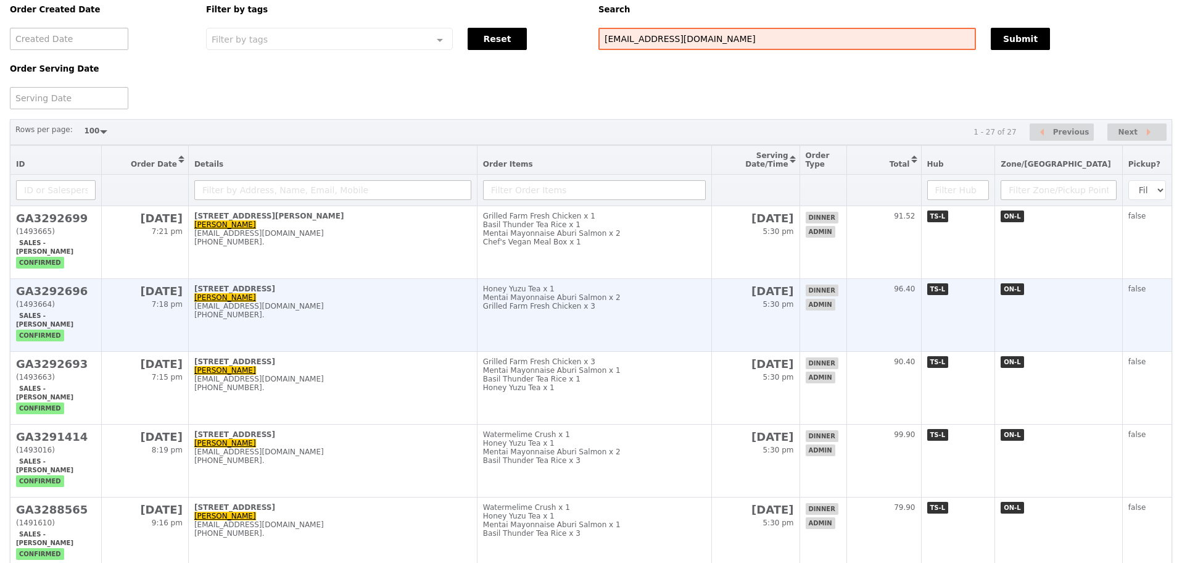
click at [706, 310] on div "Grilled Farm Fresh Chicken x 3" at bounding box center [594, 306] width 223 height 9
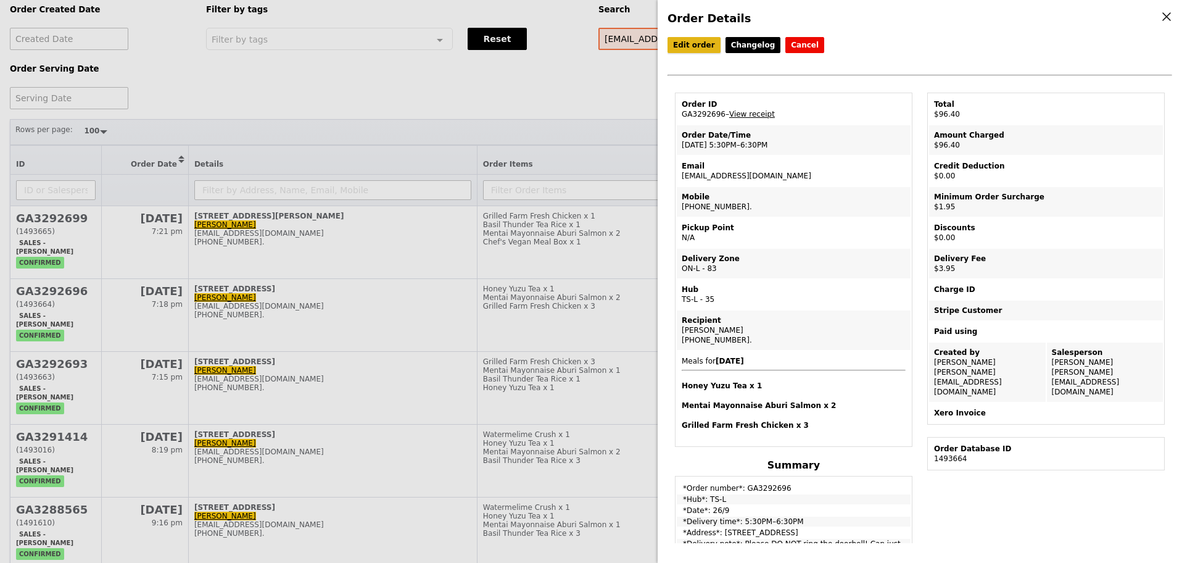
click at [678, 48] on link "Edit order" at bounding box center [693, 45] width 53 height 16
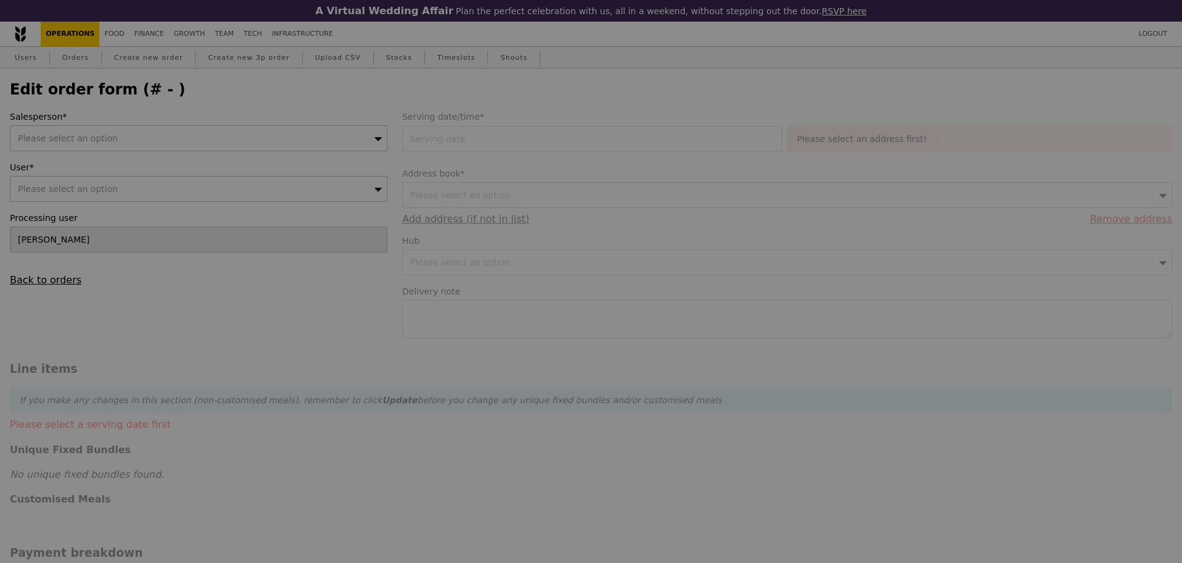
type input "[PERSON_NAME]"
type input "[DATE]"
type textarea "Please DO NOT ring the doorbell! Can just leave the food outside. Thank you!"
type input "90.50"
type input "1.79"
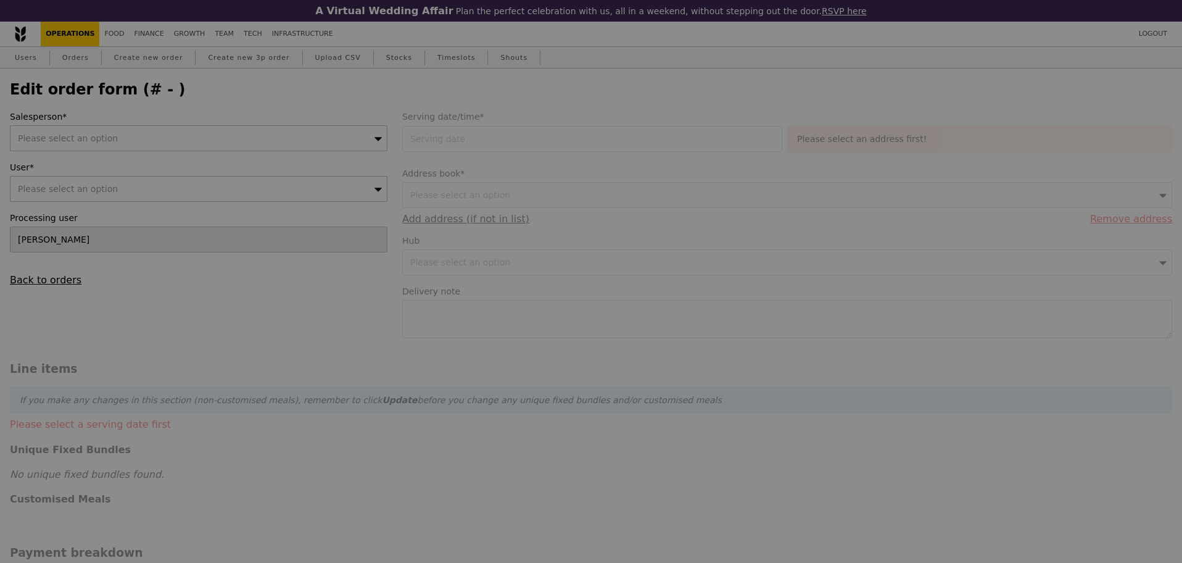
type input "1.95"
type input "3.62"
type input "3.95"
type input "96.40"
type input "Loading..."
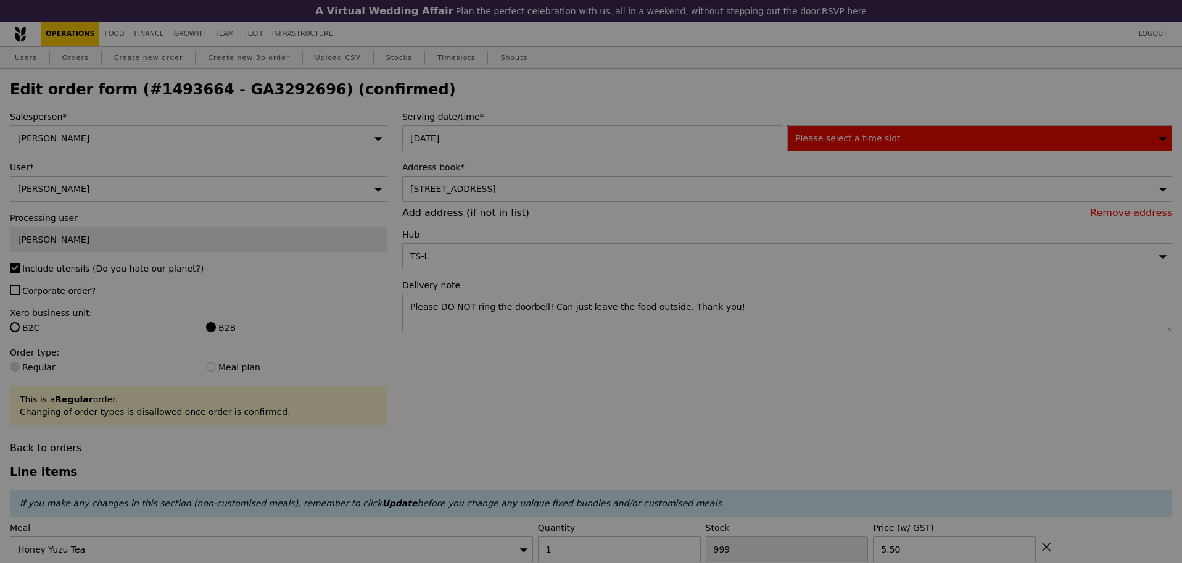
type input "84"
type input "62"
type input "30"
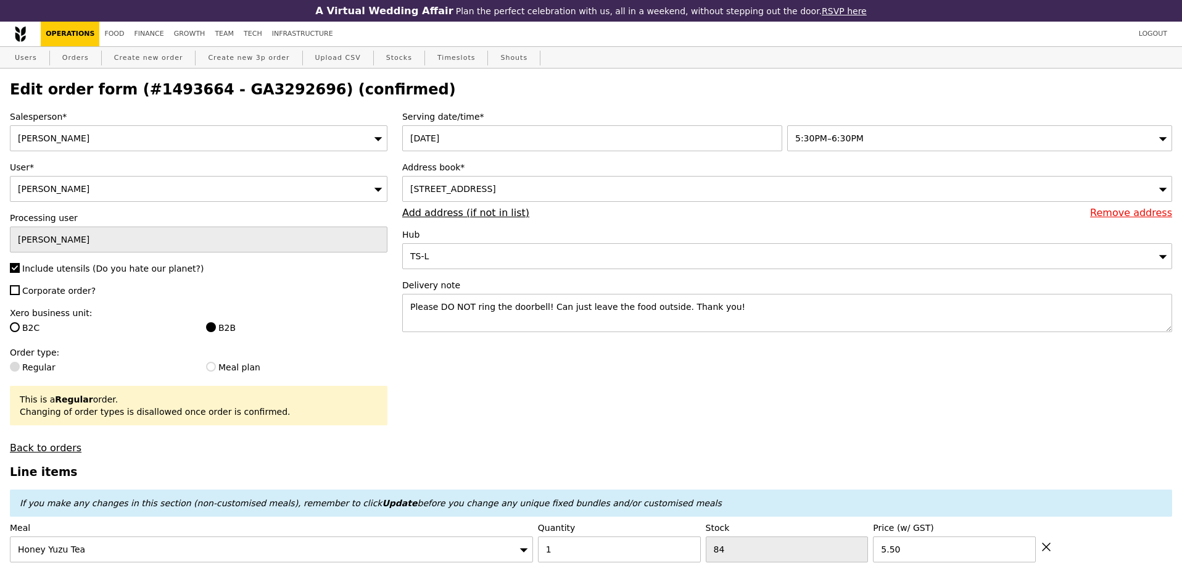
type input "Update"
click at [23, 38] on img at bounding box center [20, 34] width 11 height 16
select select "100"
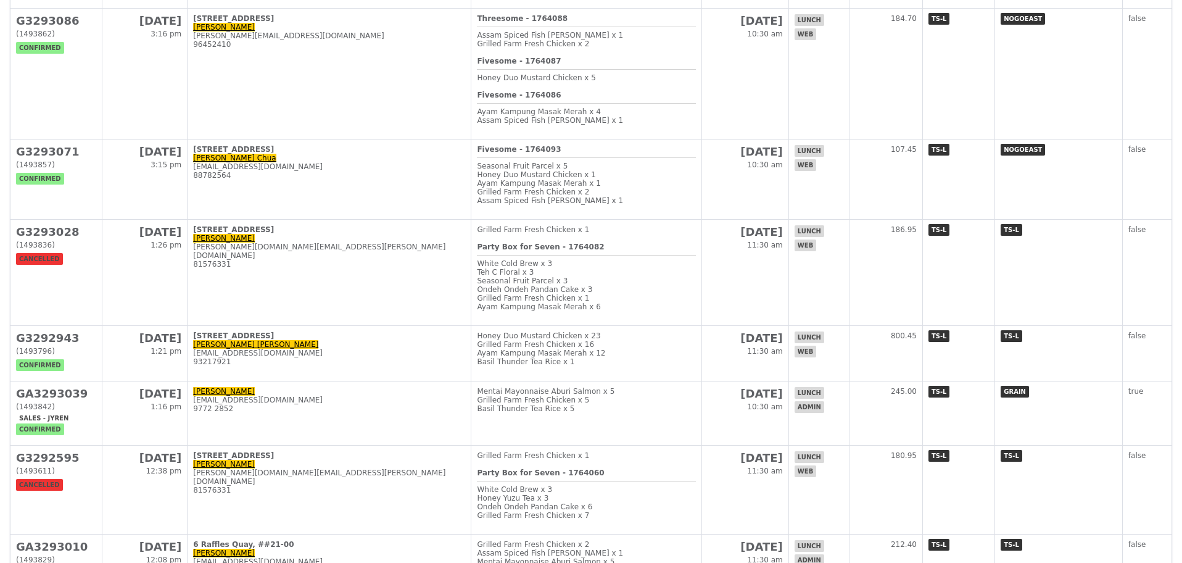
scroll to position [1234, 0]
